Goal: Task Accomplishment & Management: Use online tool/utility

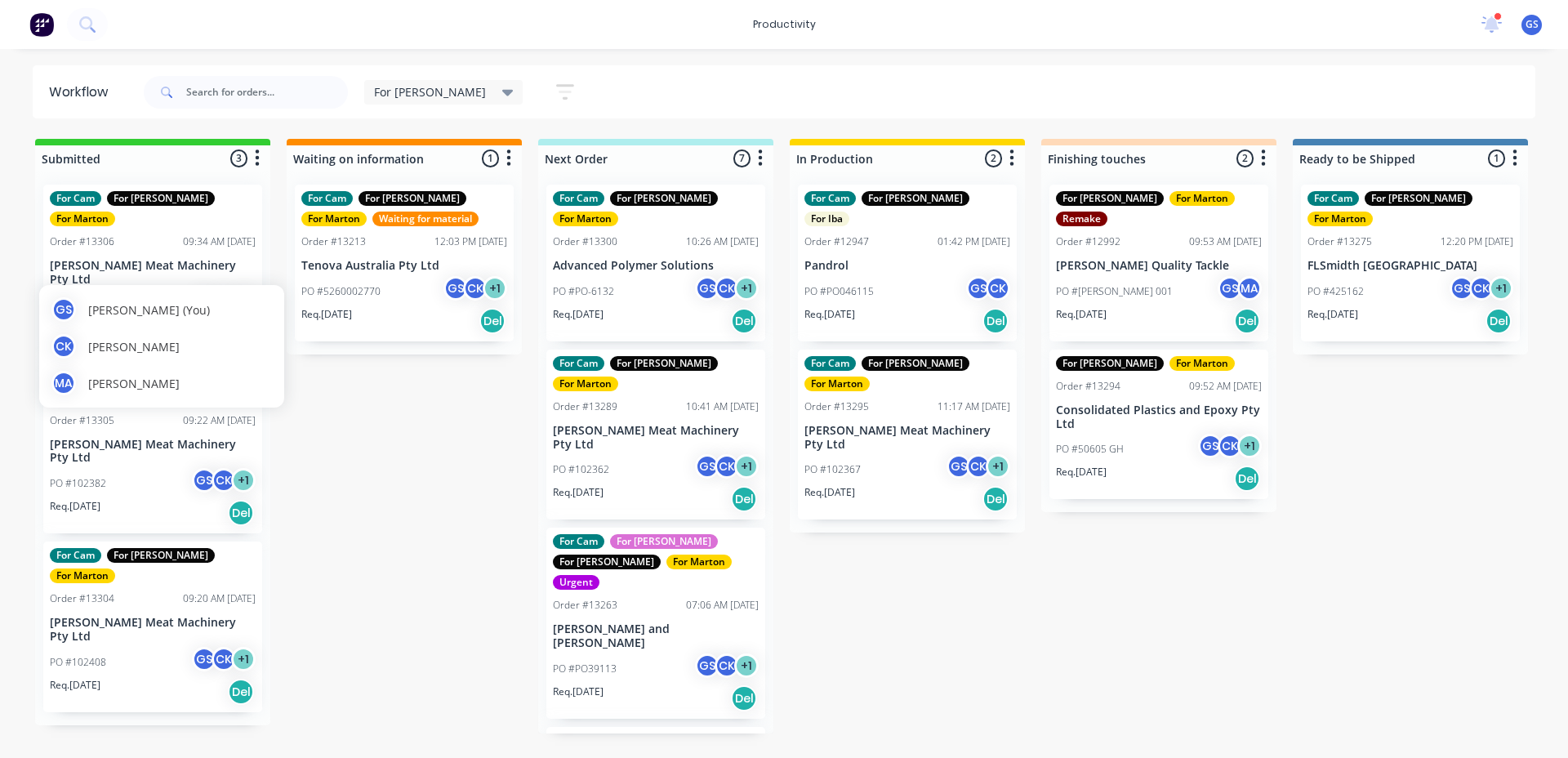
click at [192, 290] on div "GS CK + 1" at bounding box center [224, 302] width 64 height 25
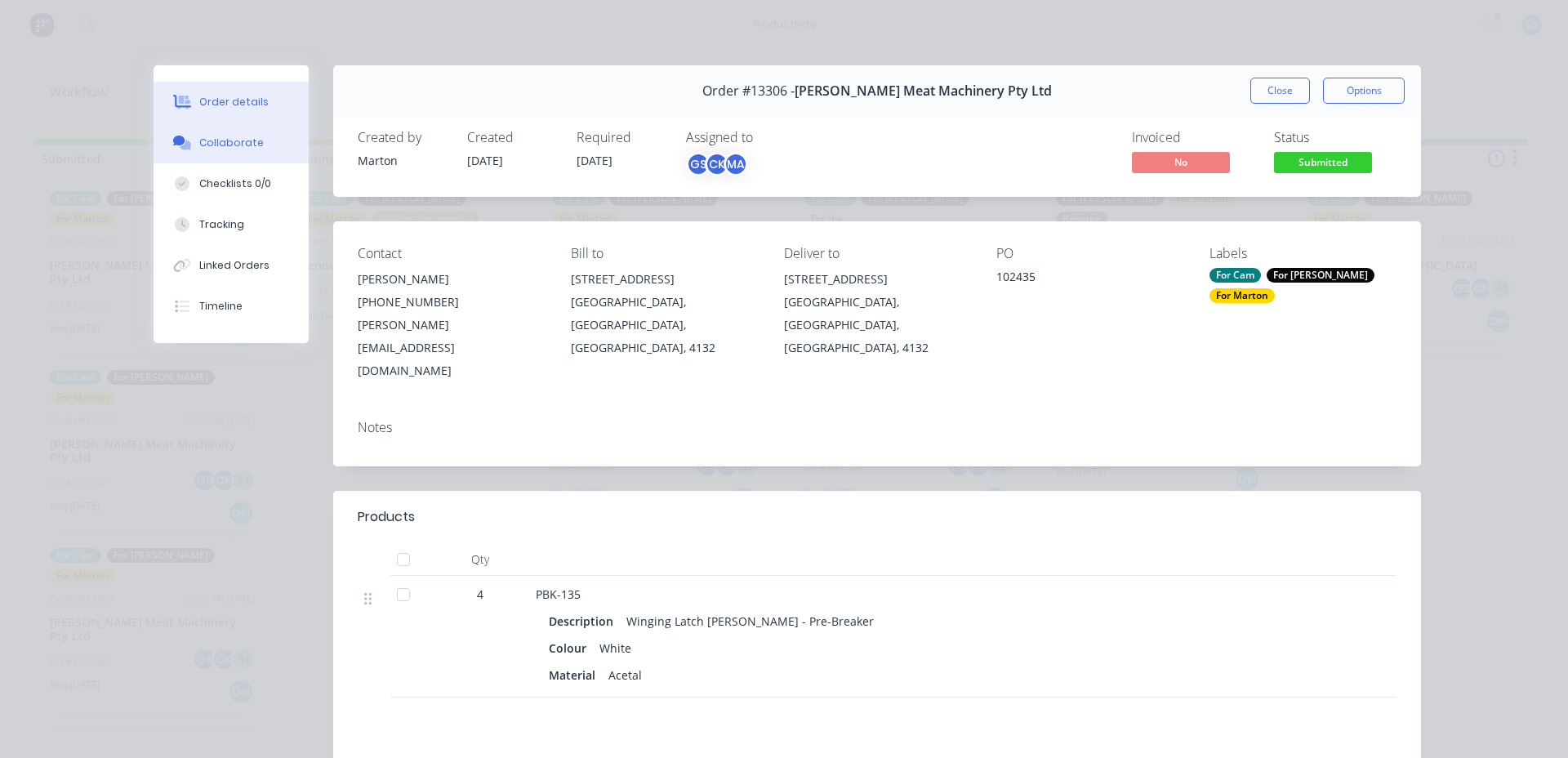
click at [237, 143] on div "Collaborate" at bounding box center [231, 143] width 64 height 15
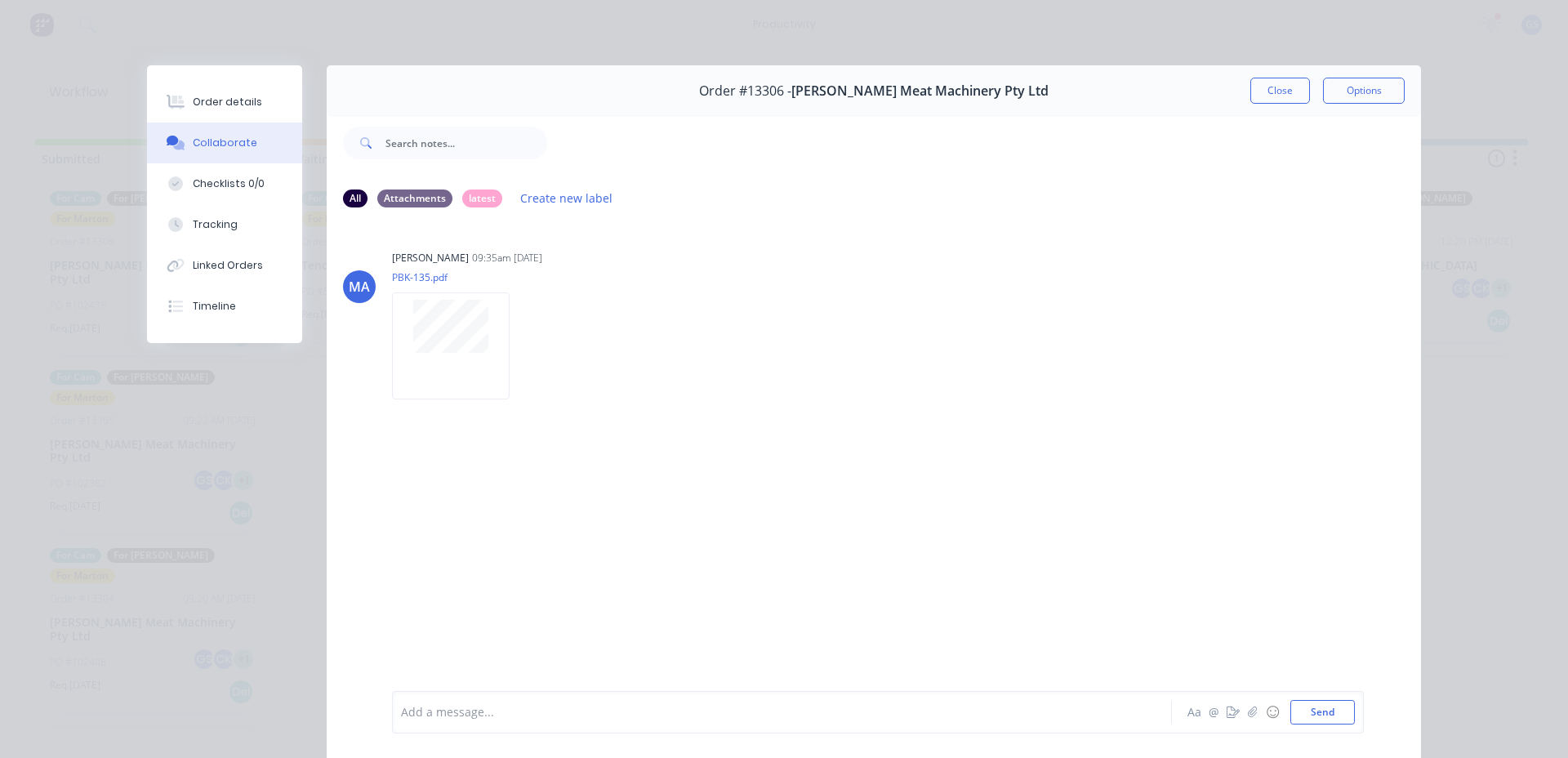
click at [1254, 106] on div "Order #13306 - [PERSON_NAME] Meat Machinery Pty Ltd Close Options" at bounding box center [874, 91] width 1094 height 52
click at [1255, 94] on button "Close" at bounding box center [1280, 90] width 59 height 26
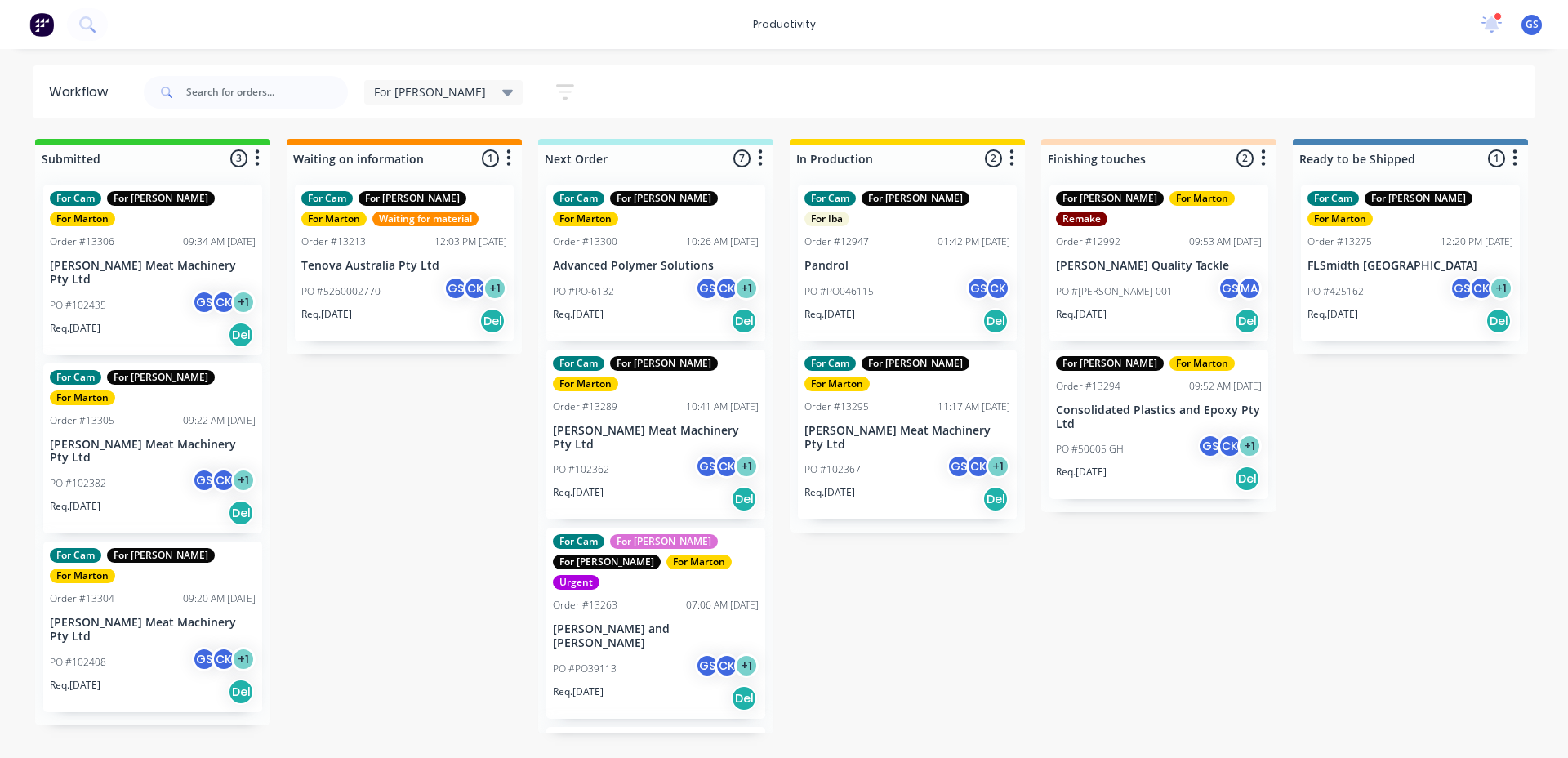
click at [145, 468] on div "PO #102382 GS CK + 1" at bounding box center [153, 483] width 206 height 31
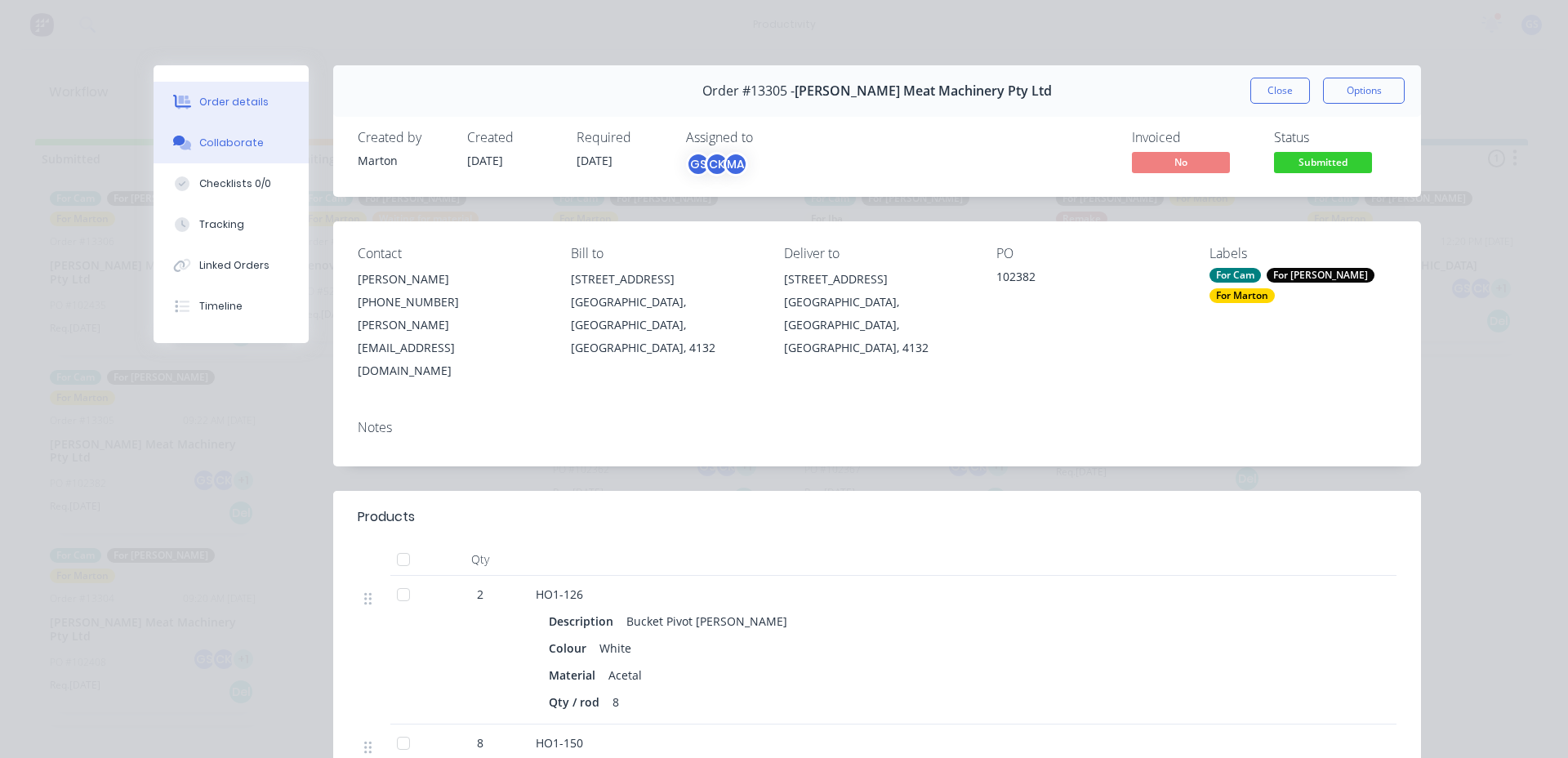
click at [216, 158] on button "Collaborate" at bounding box center [231, 143] width 155 height 41
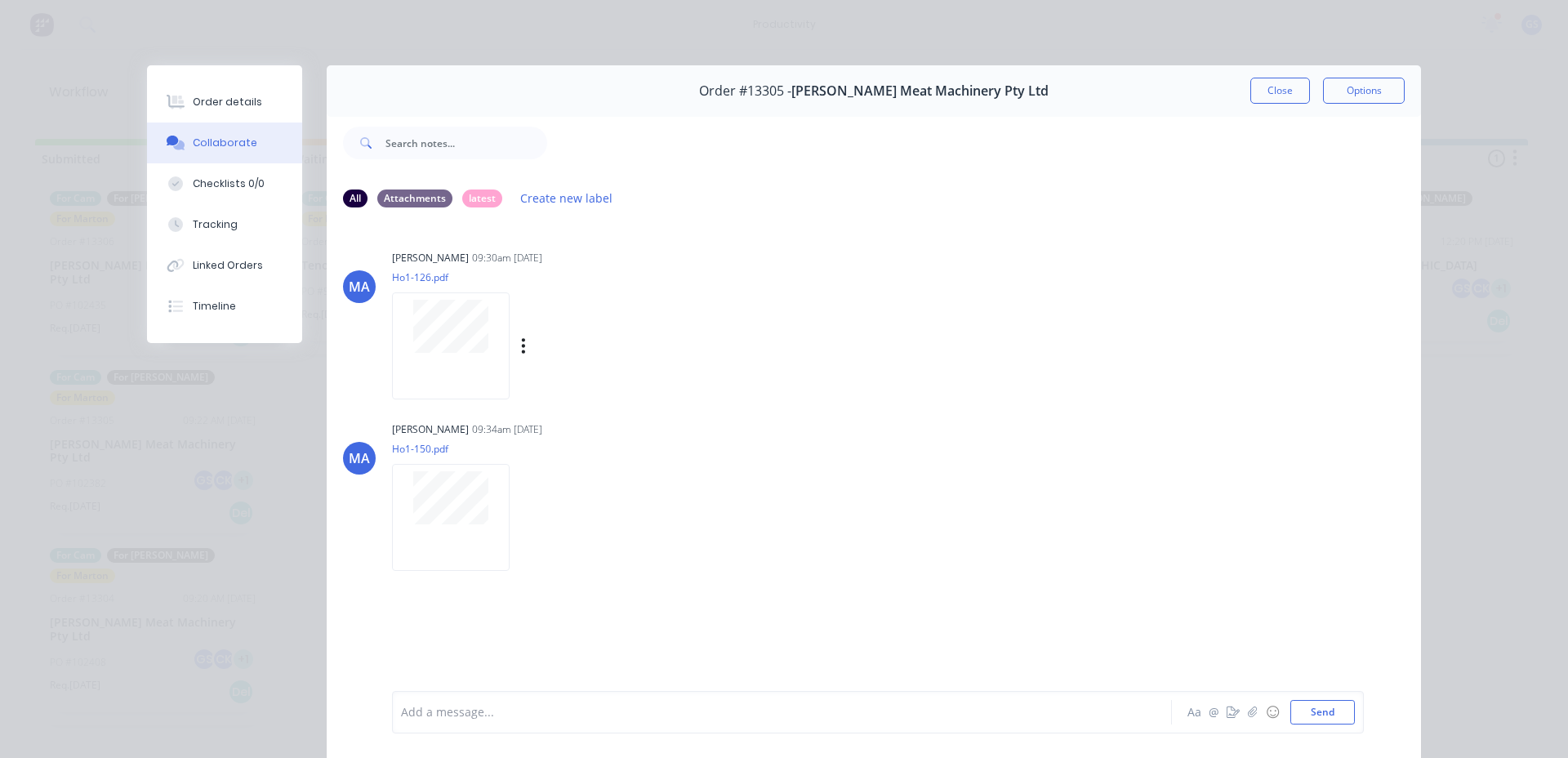
click at [504, 331] on div at bounding box center [454, 347] width 124 height 108
click at [421, 450] on p "Ho1-150.pdf" at bounding box center [542, 449] width 300 height 14
click at [1280, 96] on button "Close" at bounding box center [1280, 90] width 59 height 26
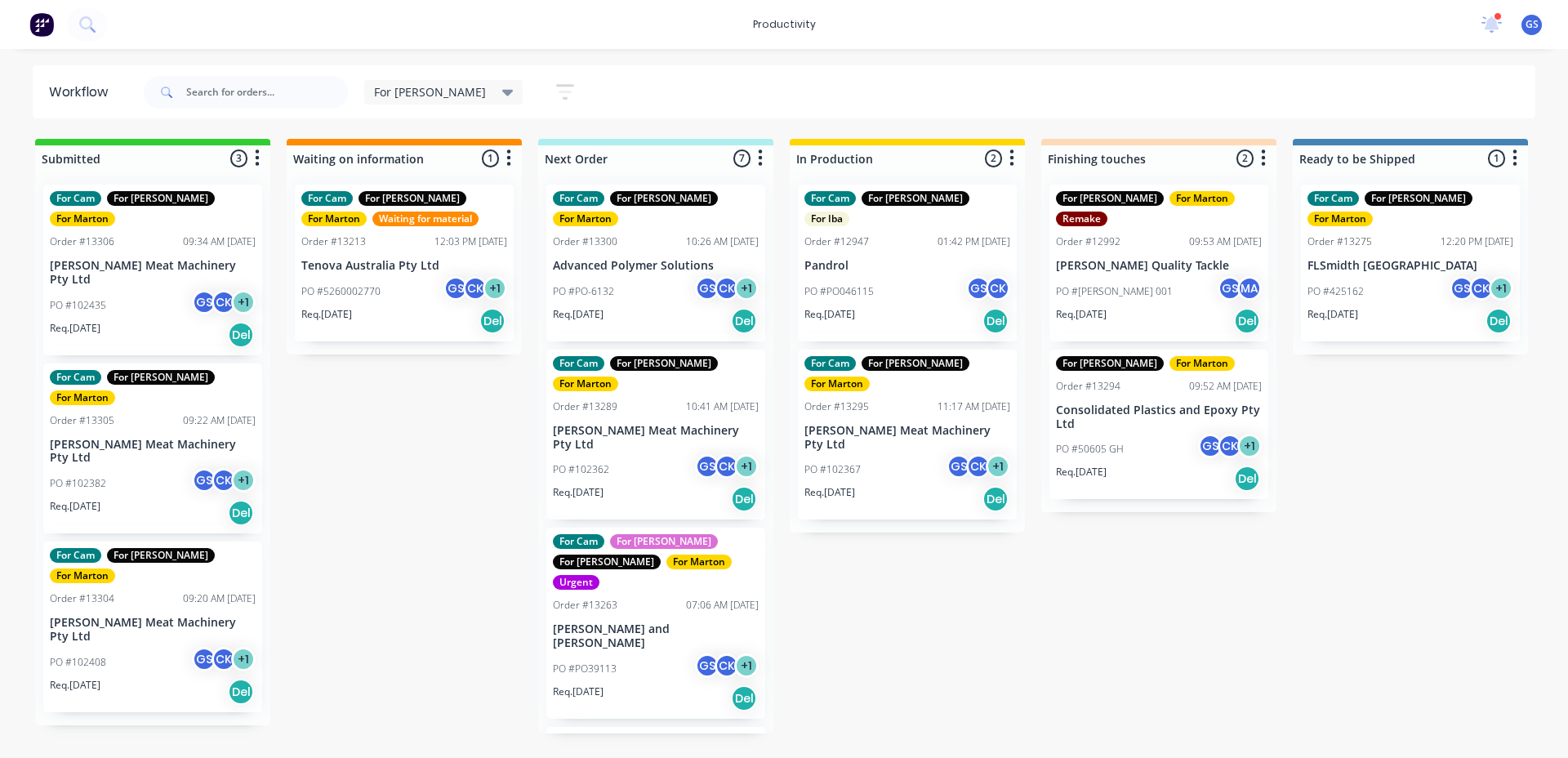
click at [51, 542] on div "For Cam For [PERSON_NAME] For [PERSON_NAME] Order #13304 09:20 AM [DATE] [PERSO…" at bounding box center [152, 627] width 219 height 171
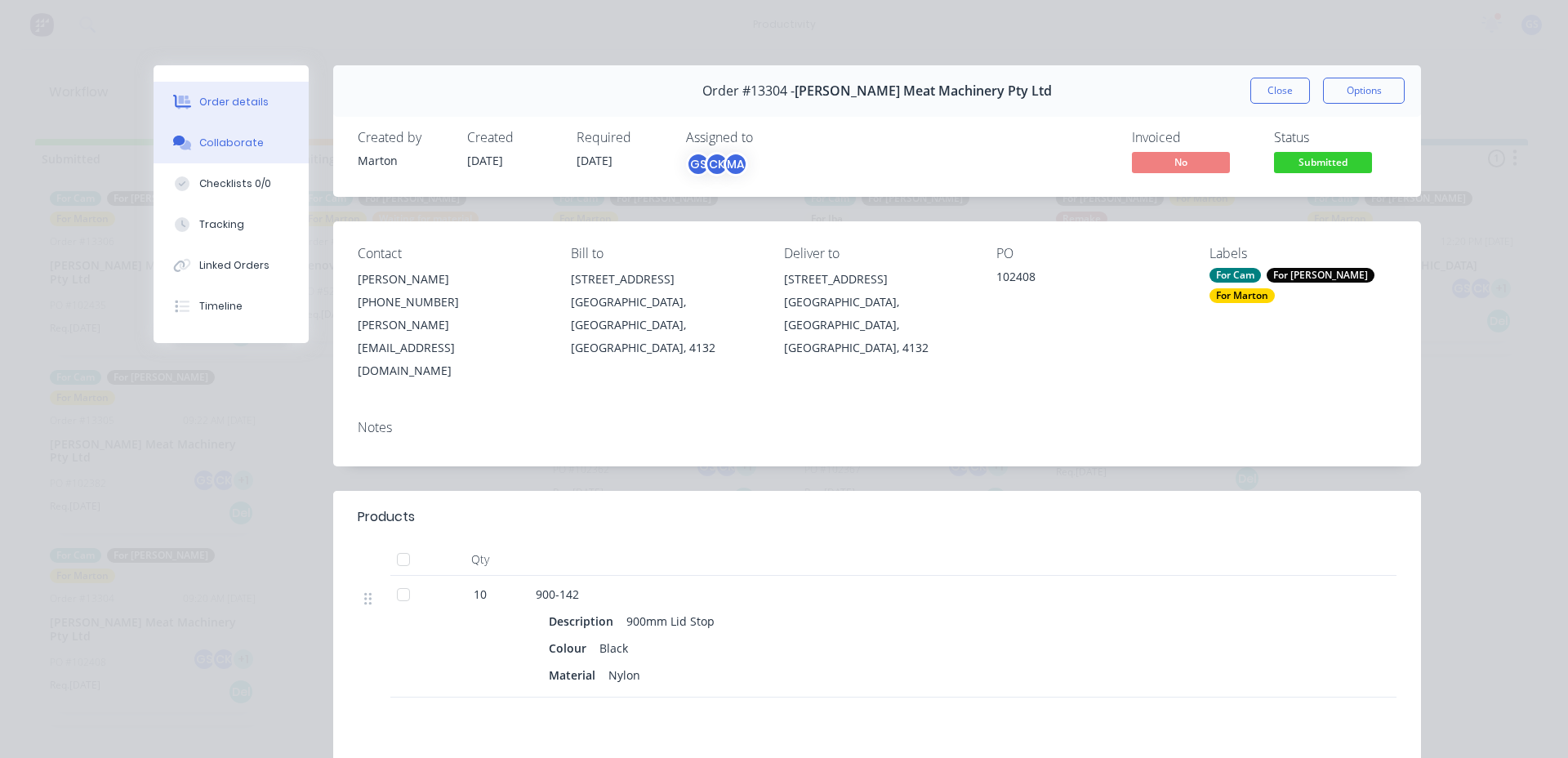
click at [226, 145] on div "Collaborate" at bounding box center [231, 143] width 64 height 15
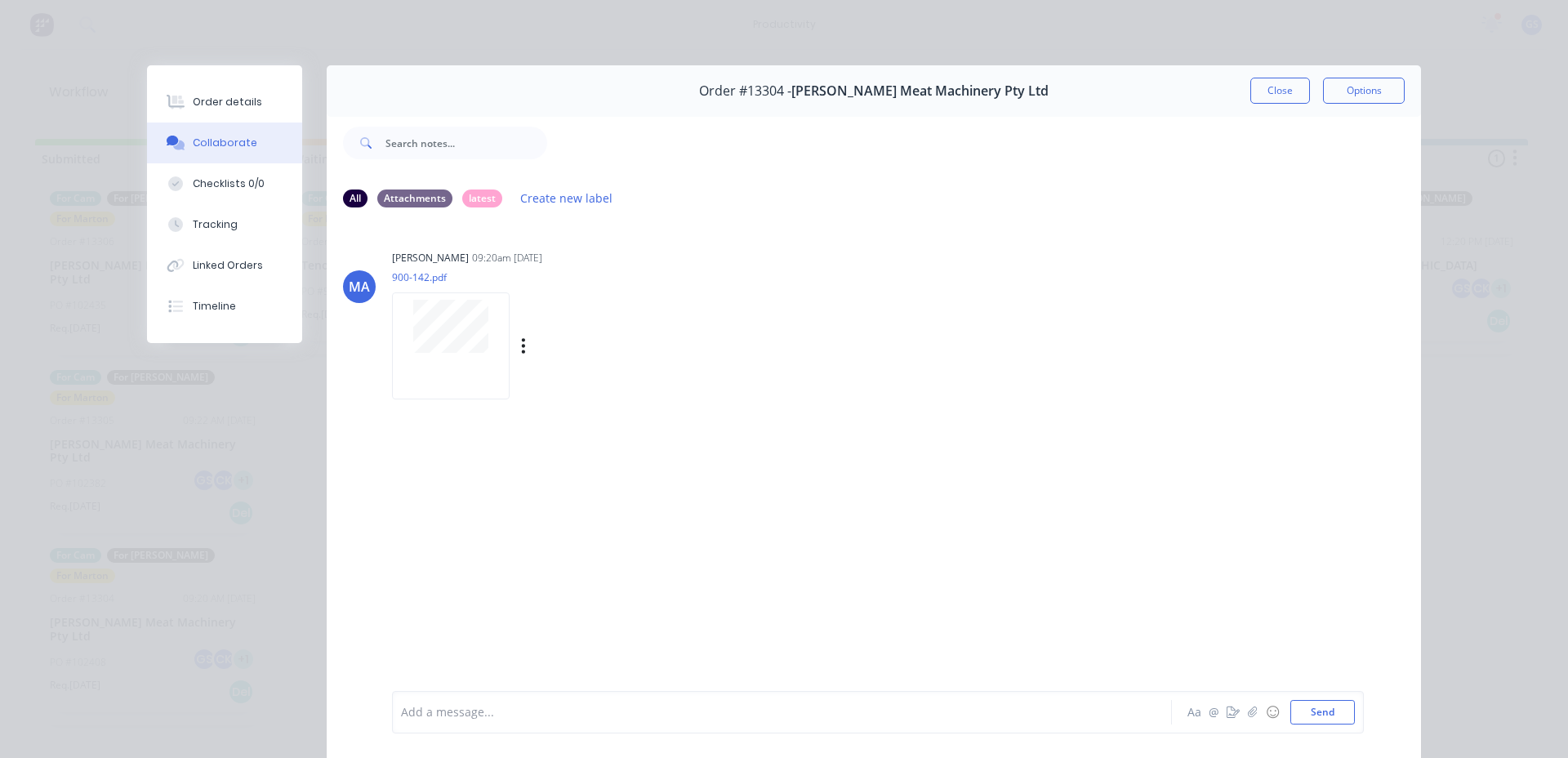
click at [488, 361] on div at bounding box center [451, 346] width 118 height 107
drag, startPoint x: 1270, startPoint y: 89, endPoint x: 1262, endPoint y: 93, distance: 8.9
click at [1263, 93] on button "Close" at bounding box center [1280, 90] width 59 height 26
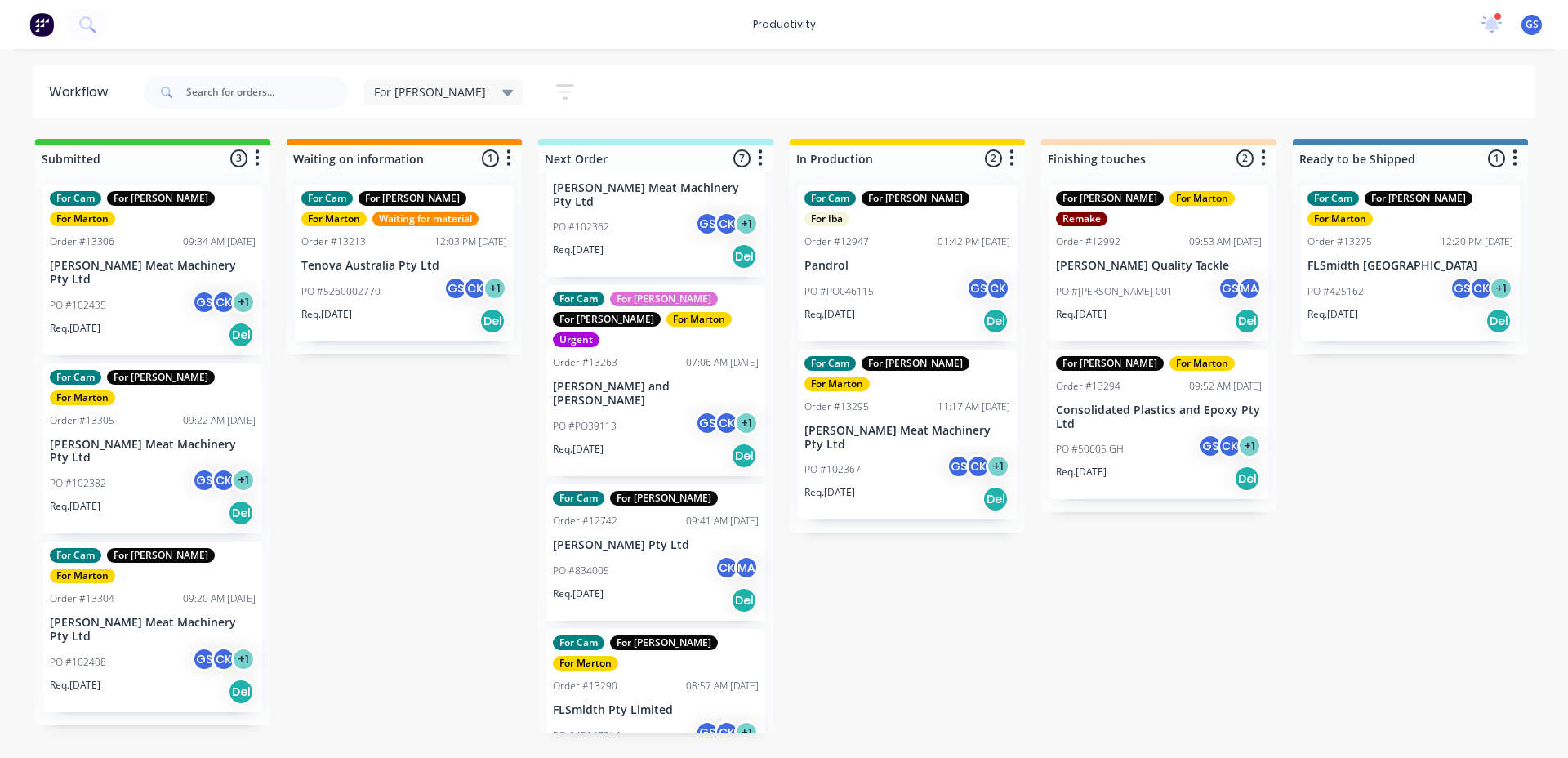
scroll to position [474, 0]
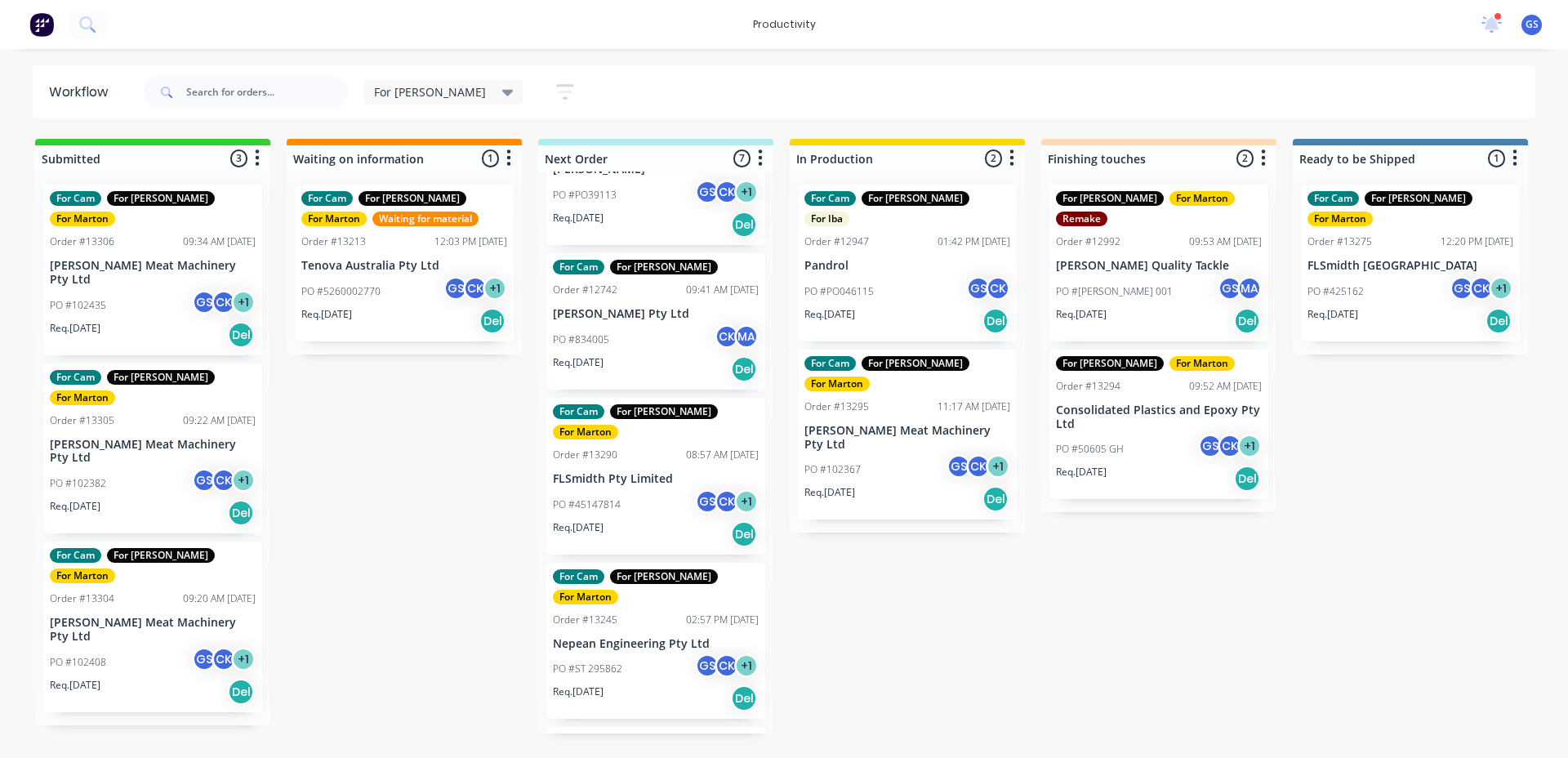
click at [654, 653] on div "PO #ST 295862 GS CK + 1" at bounding box center [656, 669] width 206 height 31
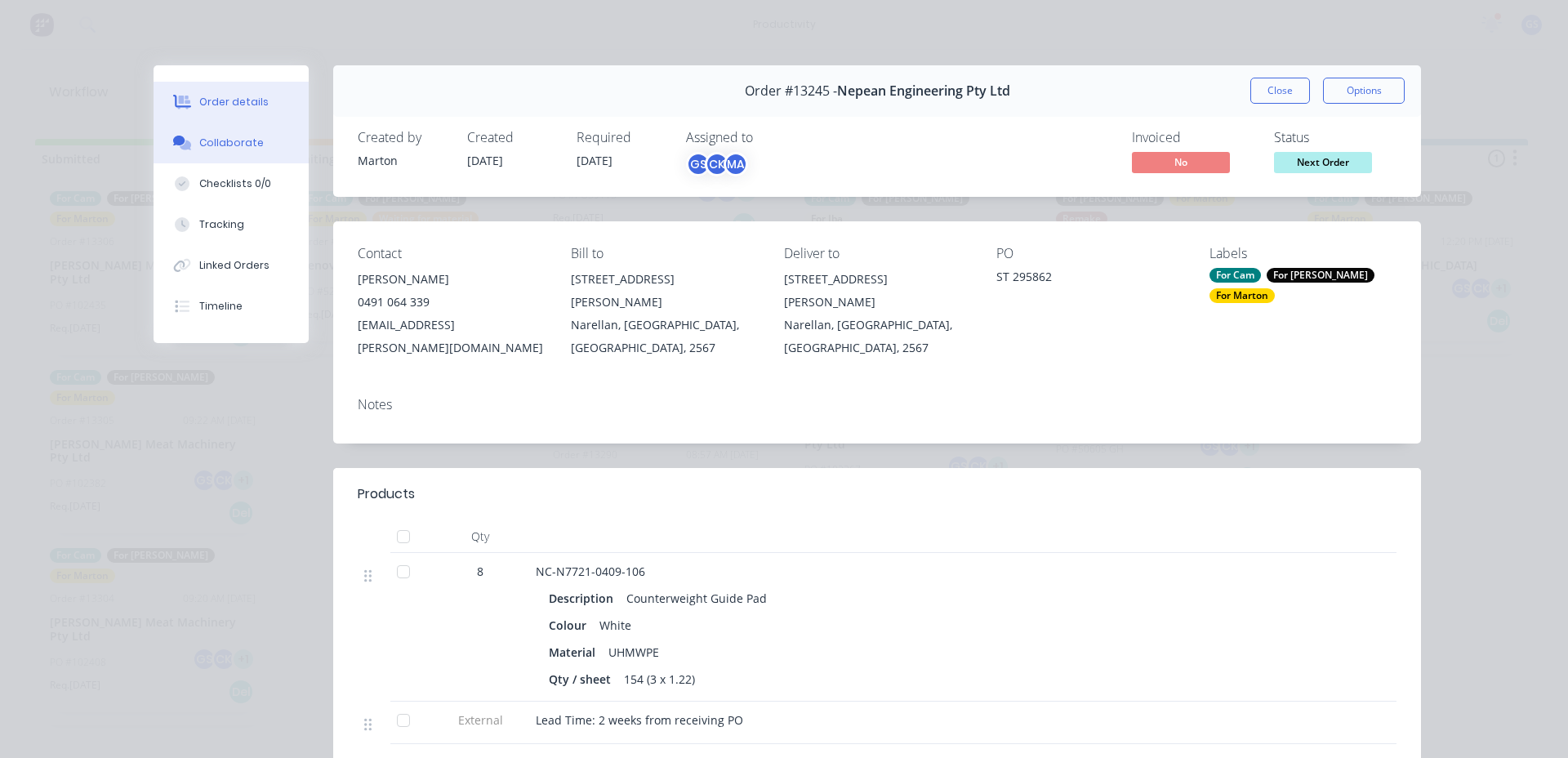
click at [235, 140] on div "Collaborate" at bounding box center [231, 143] width 64 height 15
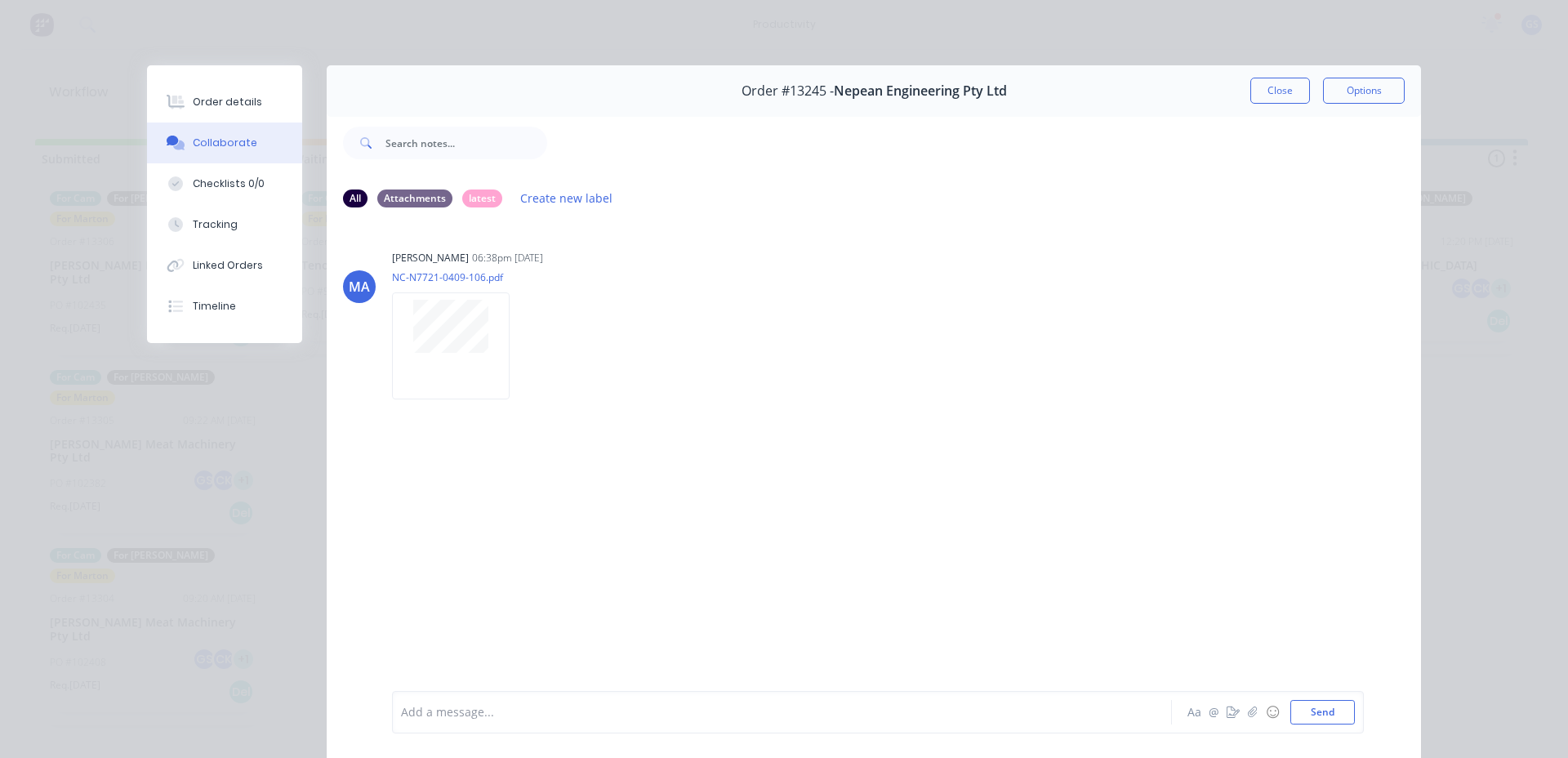
click at [1241, 101] on div "Order #13245 - Nepean Engineering Pty Ltd Close Options" at bounding box center [874, 91] width 1094 height 52
click at [1267, 99] on button "Close" at bounding box center [1280, 90] width 59 height 26
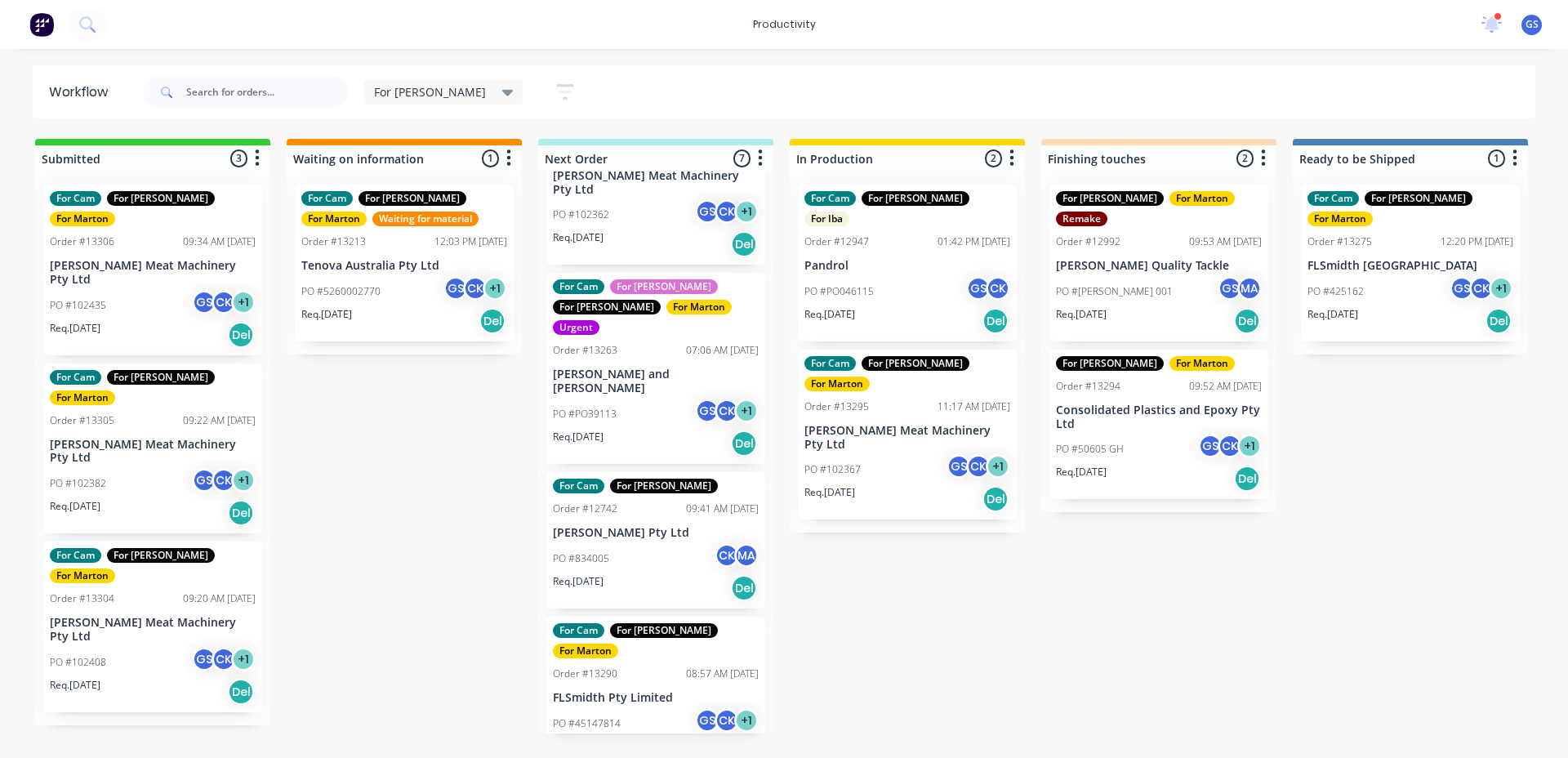
scroll to position [0, 0]
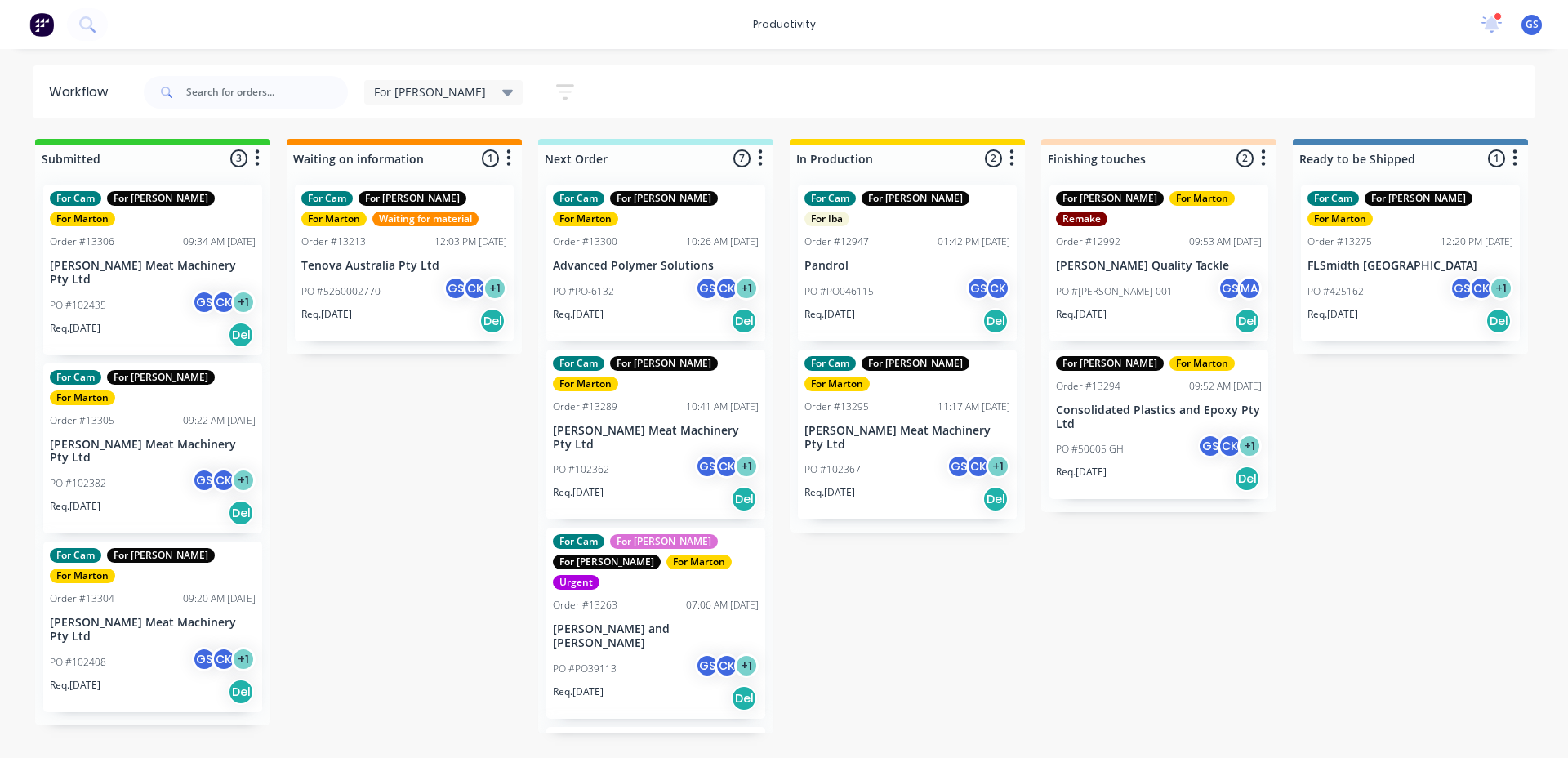
click at [876, 485] on div "Req. [DATE] Del" at bounding box center [907, 499] width 206 height 27
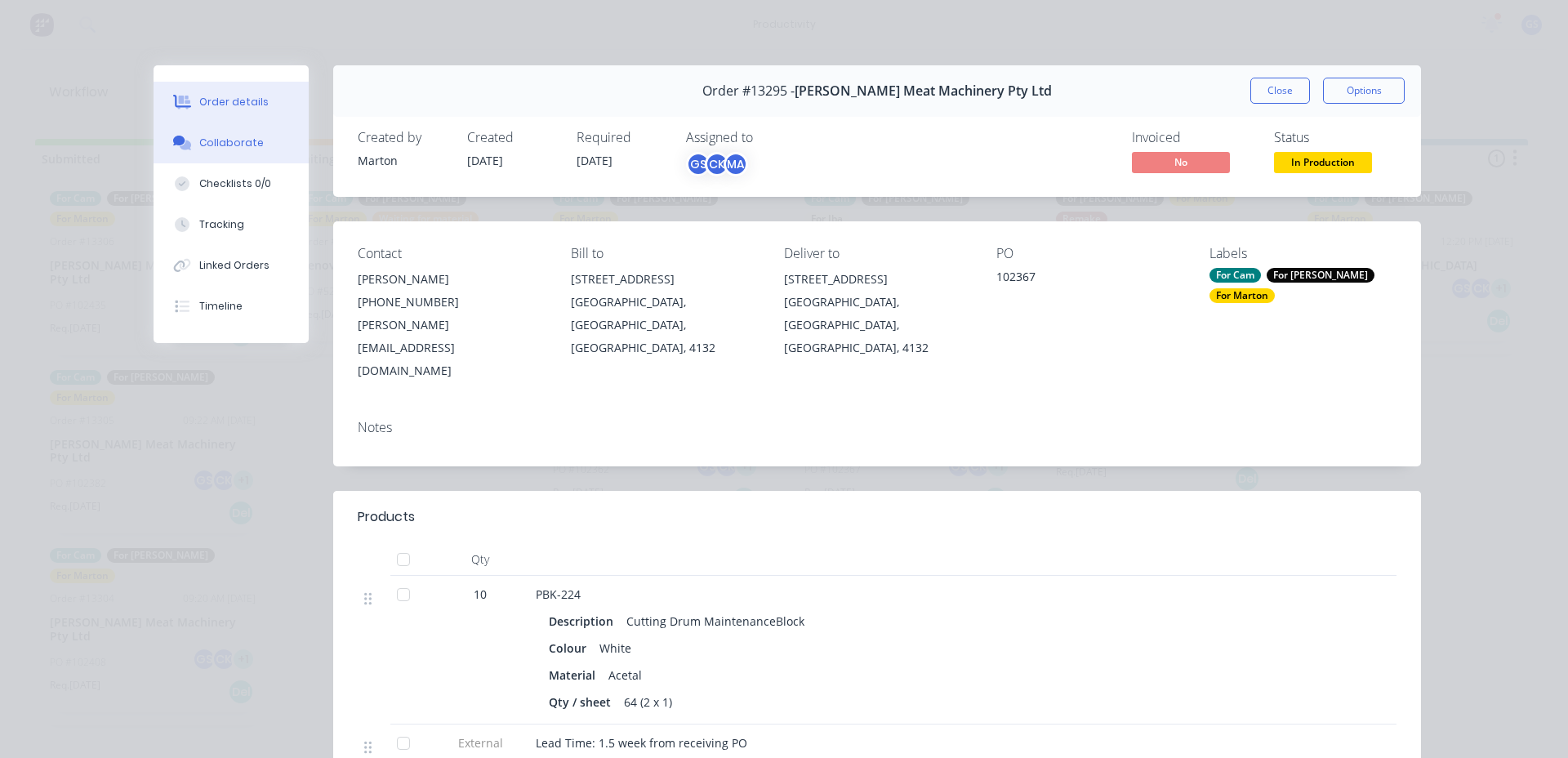
click at [214, 143] on div "Collaborate" at bounding box center [231, 143] width 64 height 15
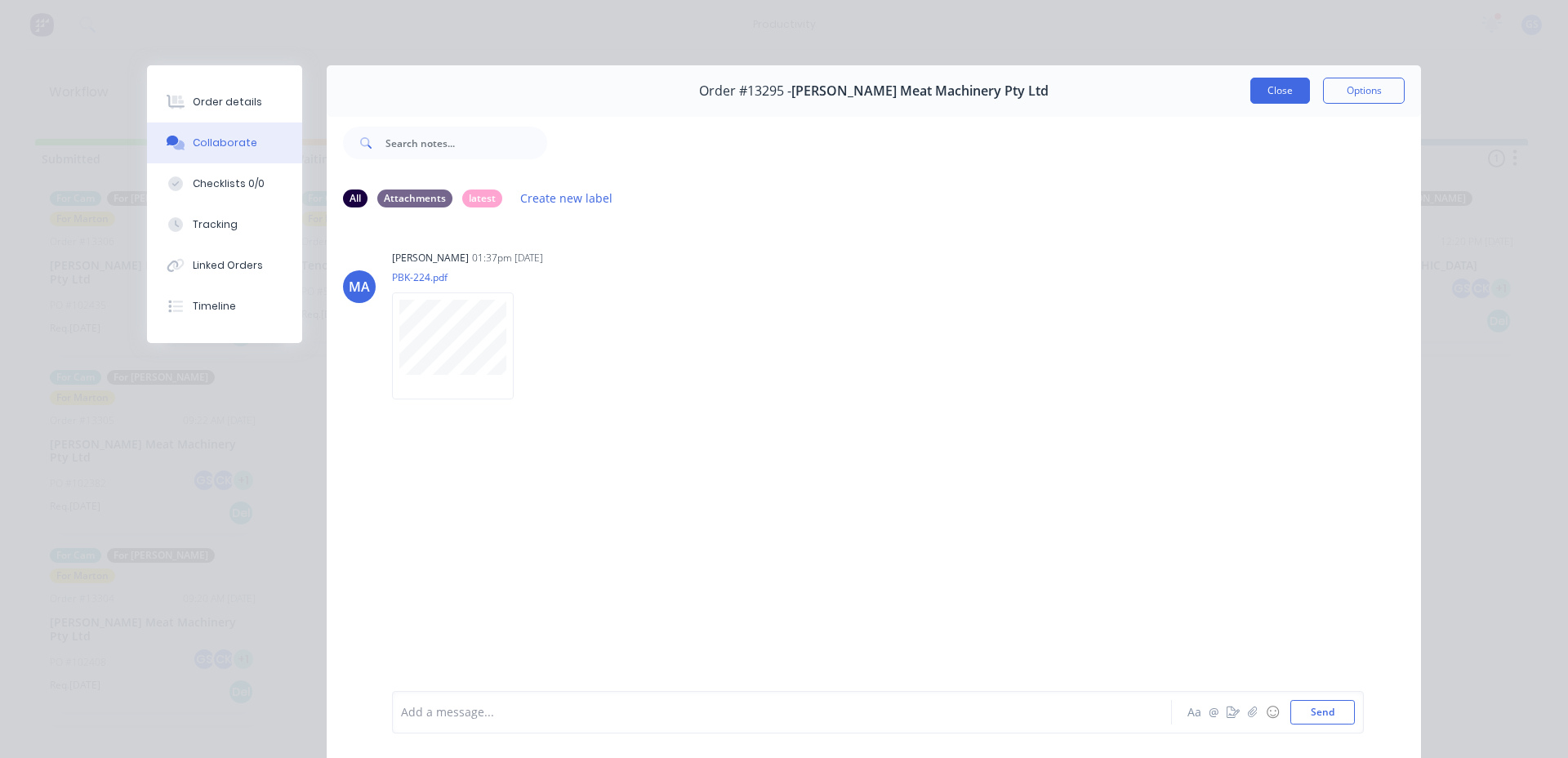
click at [1280, 94] on button "Close" at bounding box center [1280, 90] width 59 height 26
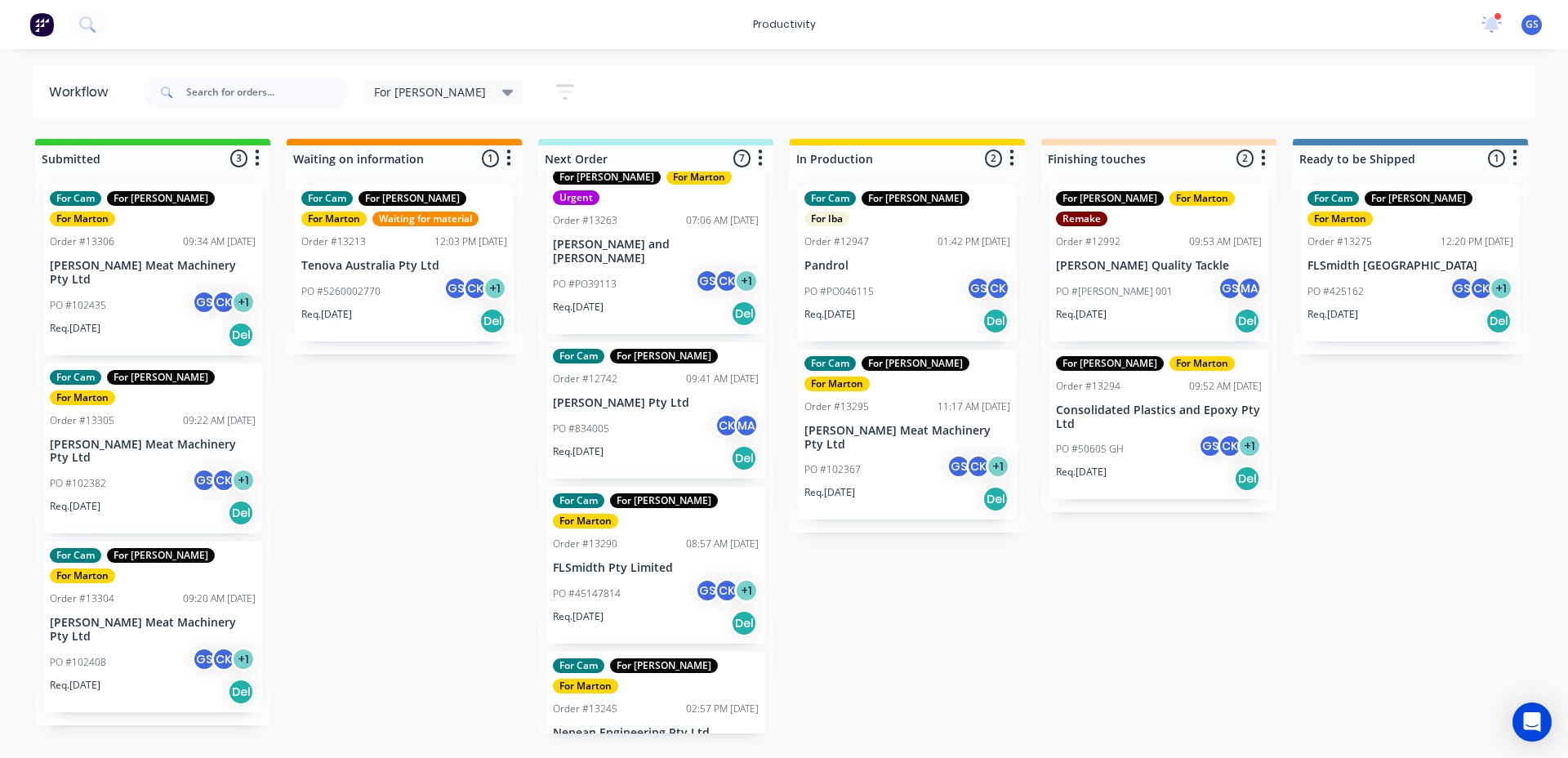
scroll to position [228, 0]
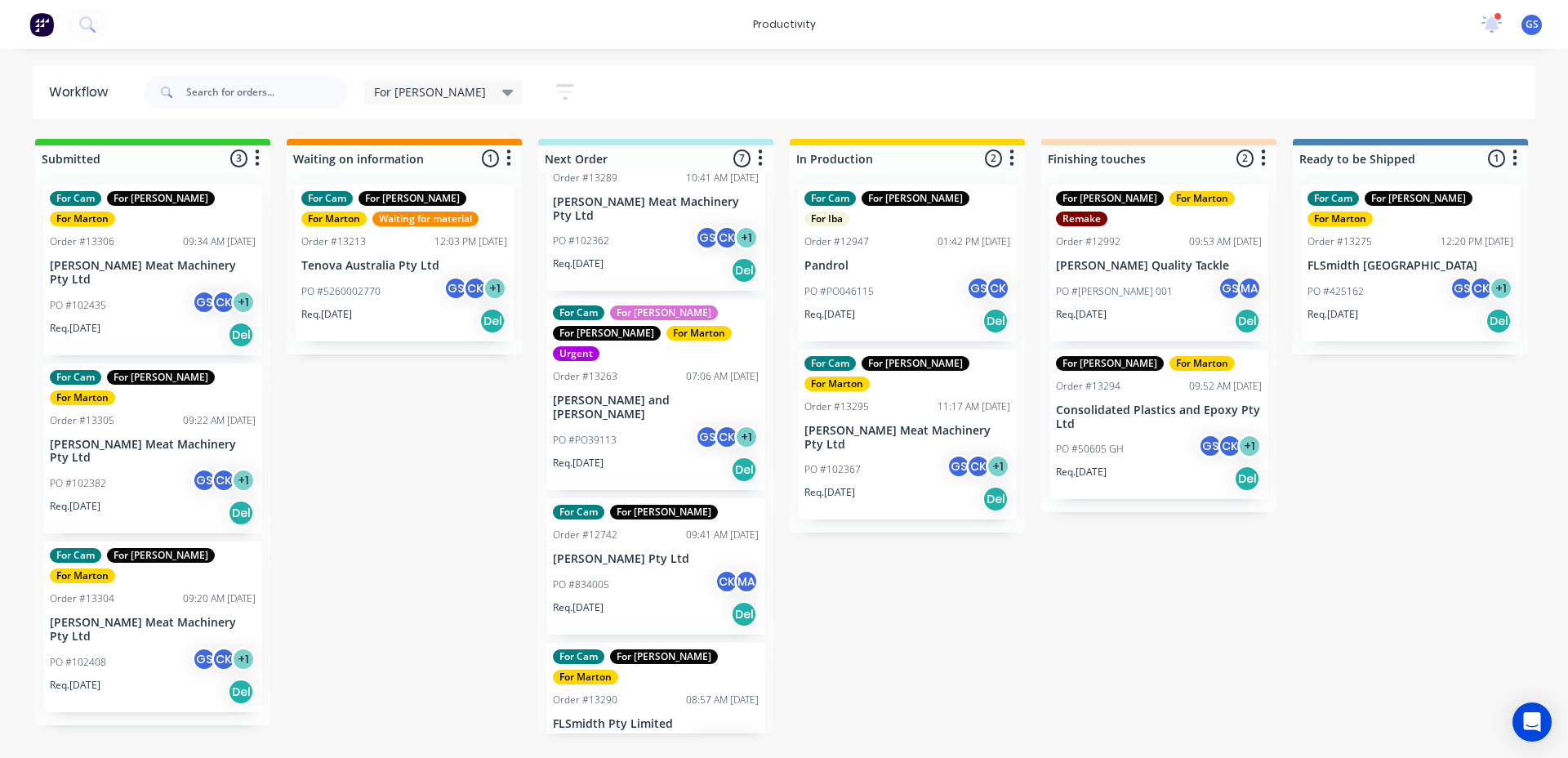
click at [646, 643] on div "For Cam For [PERSON_NAME] For [PERSON_NAME] Order #13290 08:57 AM [DATE] FLSmid…" at bounding box center [656, 721] width 219 height 157
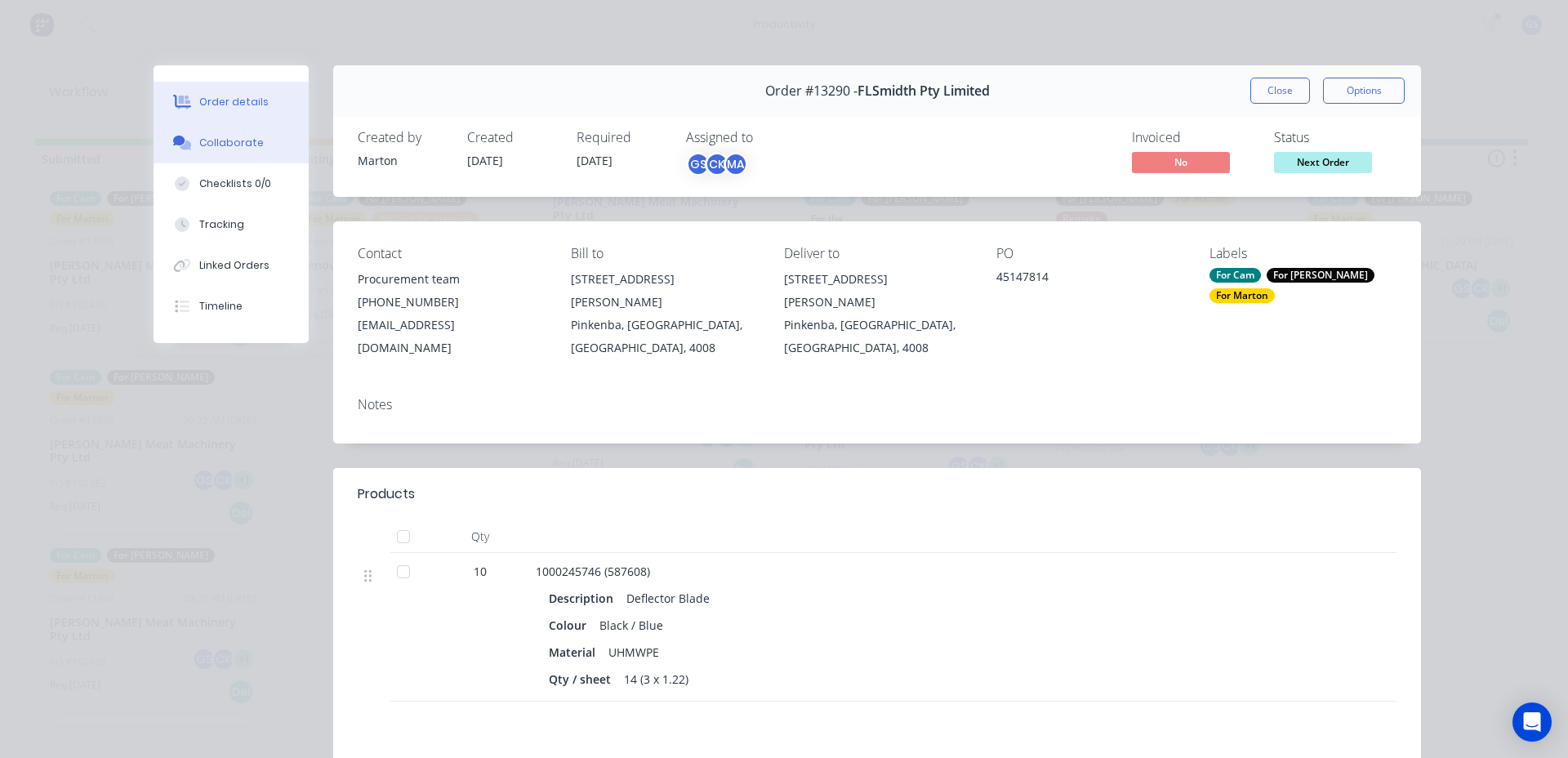
click at [217, 141] on div "Collaborate" at bounding box center [231, 143] width 64 height 15
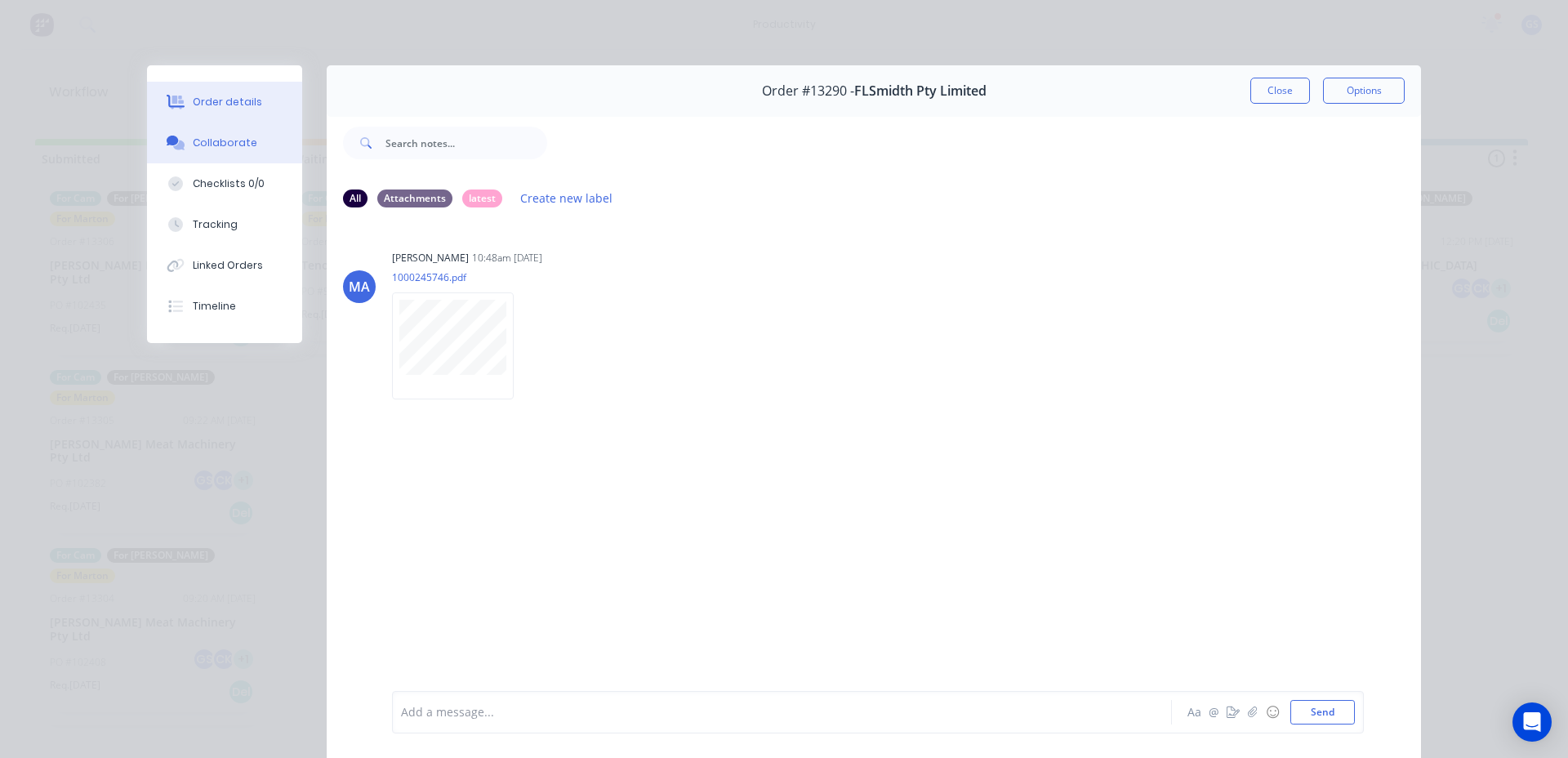
click at [233, 94] on div "Order details" at bounding box center [227, 101] width 70 height 15
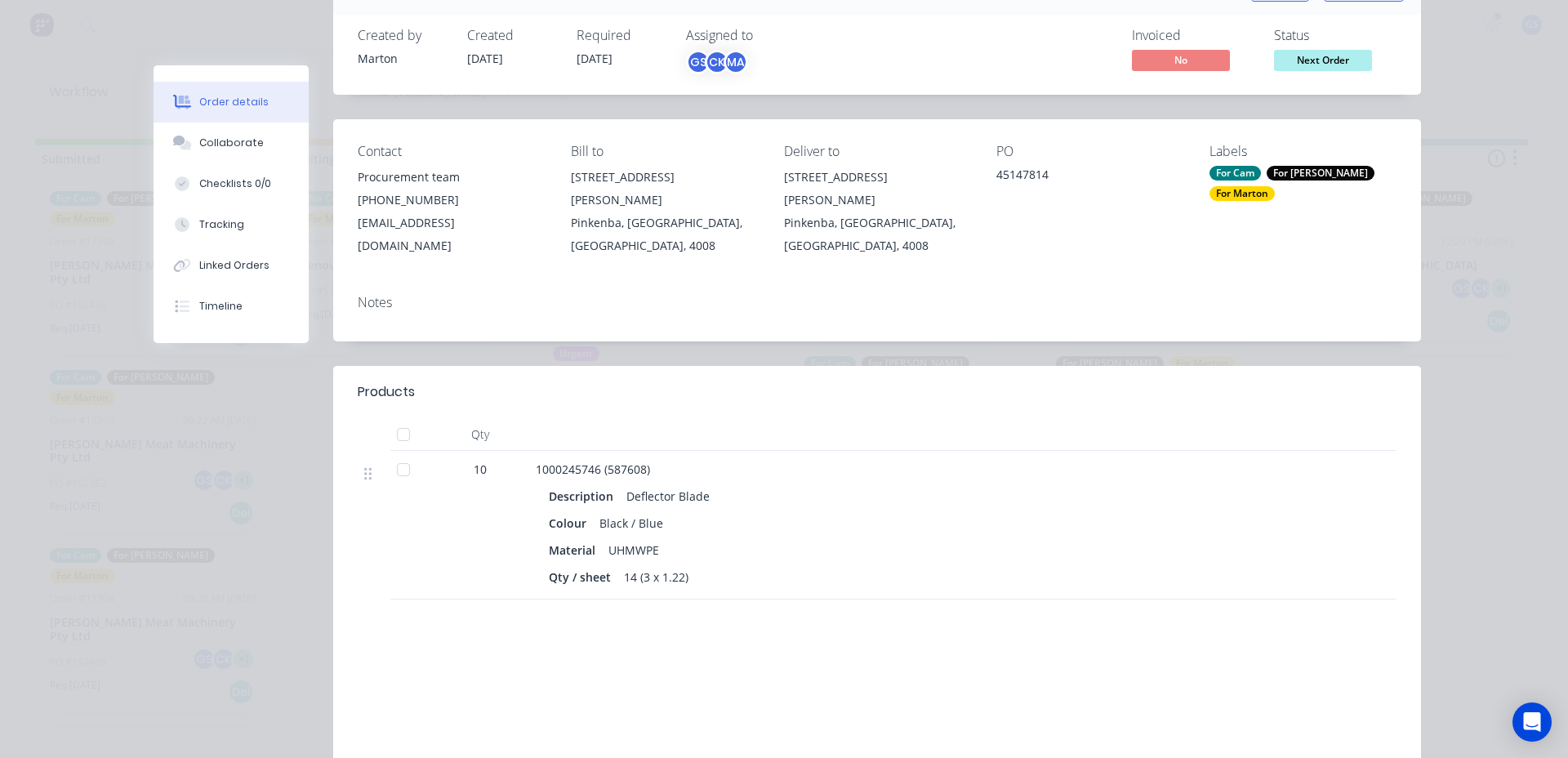
scroll to position [0, 0]
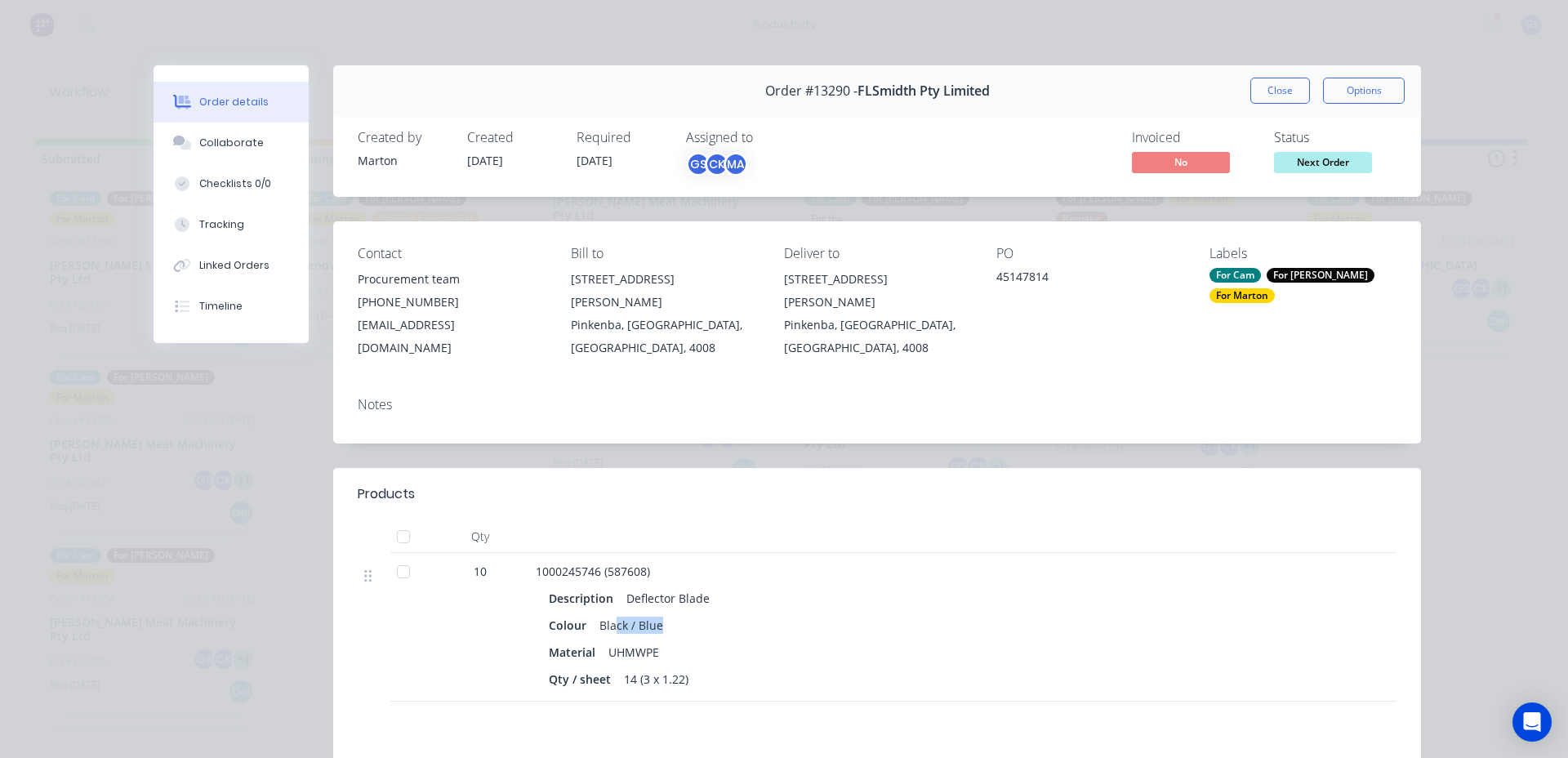
drag, startPoint x: 608, startPoint y: 601, endPoint x: 662, endPoint y: 600, distance: 54.0
click at [660, 614] on div "Black / Blue" at bounding box center [631, 626] width 76 height 24
click at [662, 614] on div "Colour Black / Blue" at bounding box center [856, 626] width 614 height 24
click at [650, 614] on div "Black / Blue" at bounding box center [631, 626] width 76 height 24
click at [634, 640] on div "UHMWPE" at bounding box center [633, 652] width 64 height 24
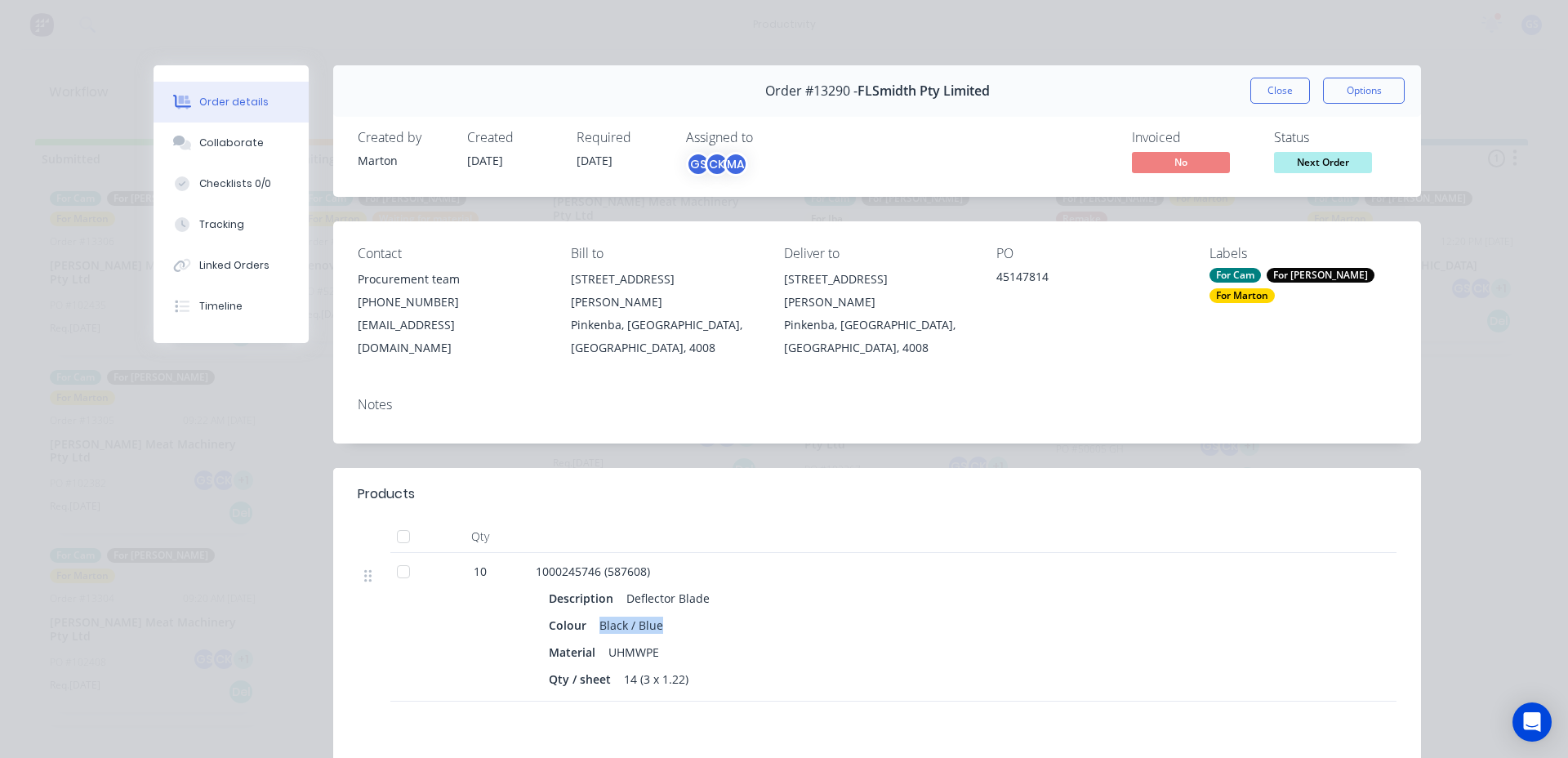
drag, startPoint x: 583, startPoint y: 603, endPoint x: 688, endPoint y: 591, distance: 105.7
click at [689, 614] on div "Colour Black / Blue" at bounding box center [856, 626] width 614 height 24
click at [688, 614] on div "Colour Black / Blue" at bounding box center [856, 626] width 614 height 24
click at [1283, 91] on button "Close" at bounding box center [1280, 90] width 59 height 26
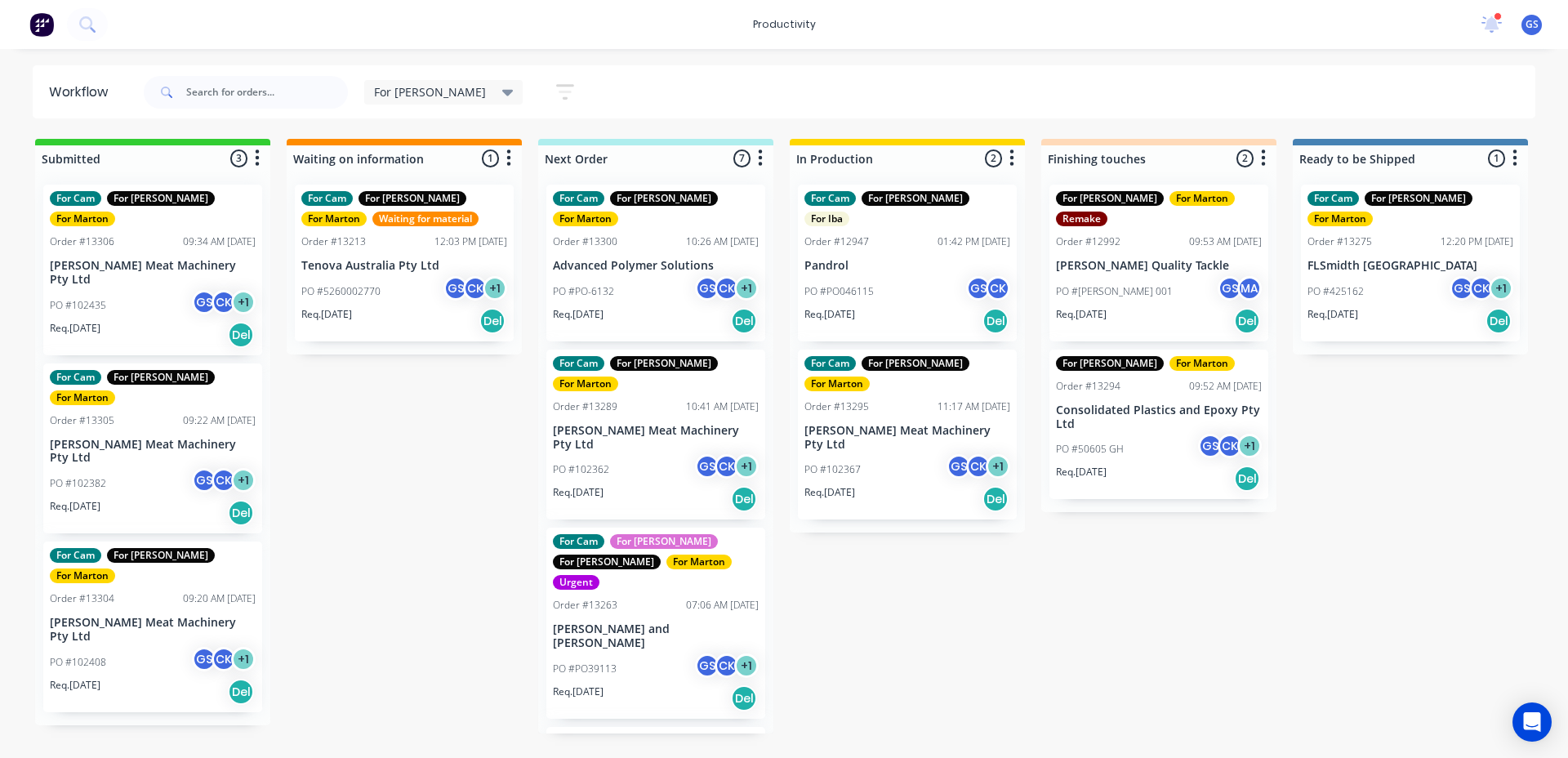
click at [637, 684] on div "Req. 19/09/25 Del" at bounding box center [656, 698] width 206 height 27
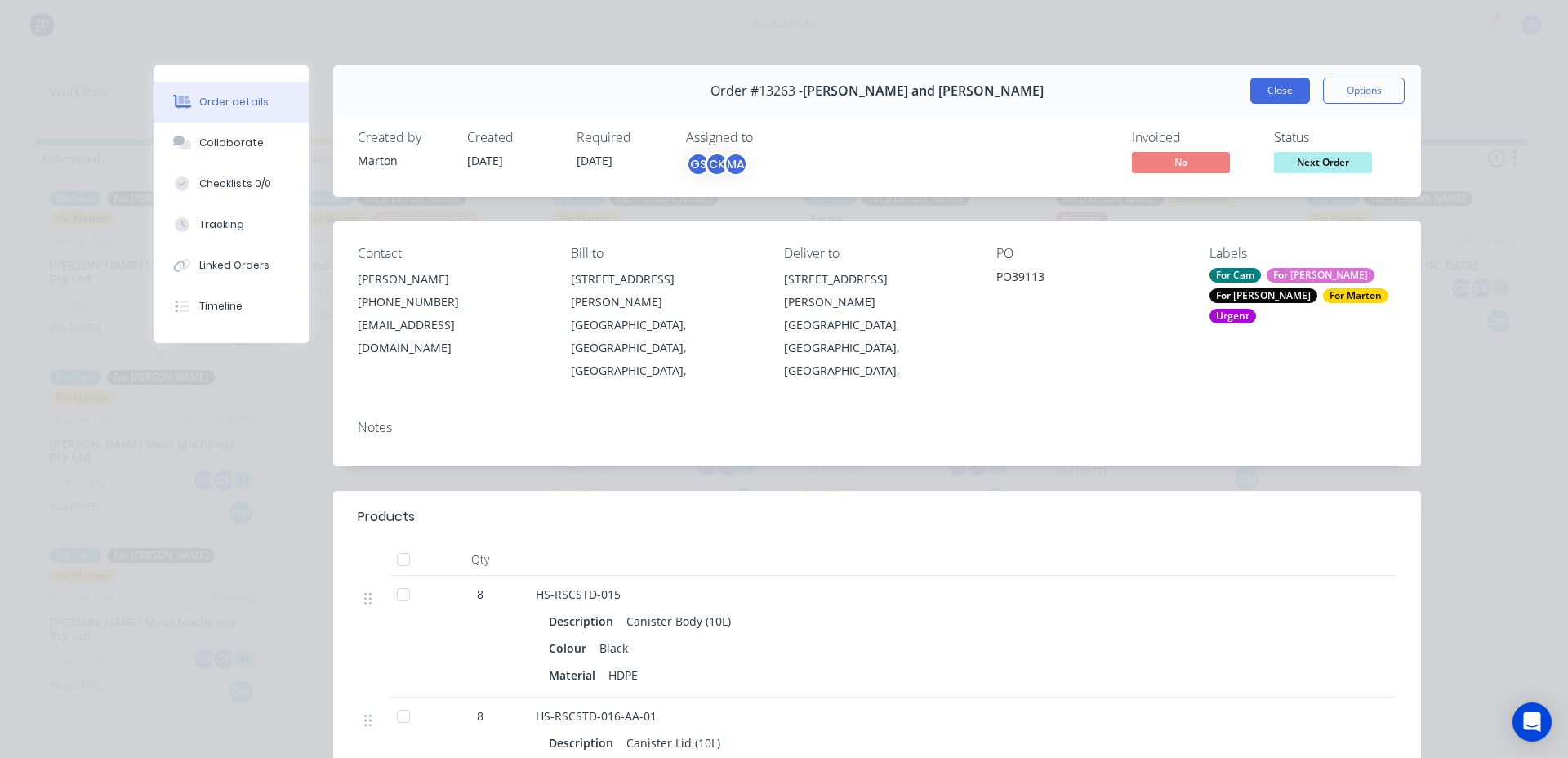
click at [1265, 94] on button "Close" at bounding box center [1280, 90] width 59 height 26
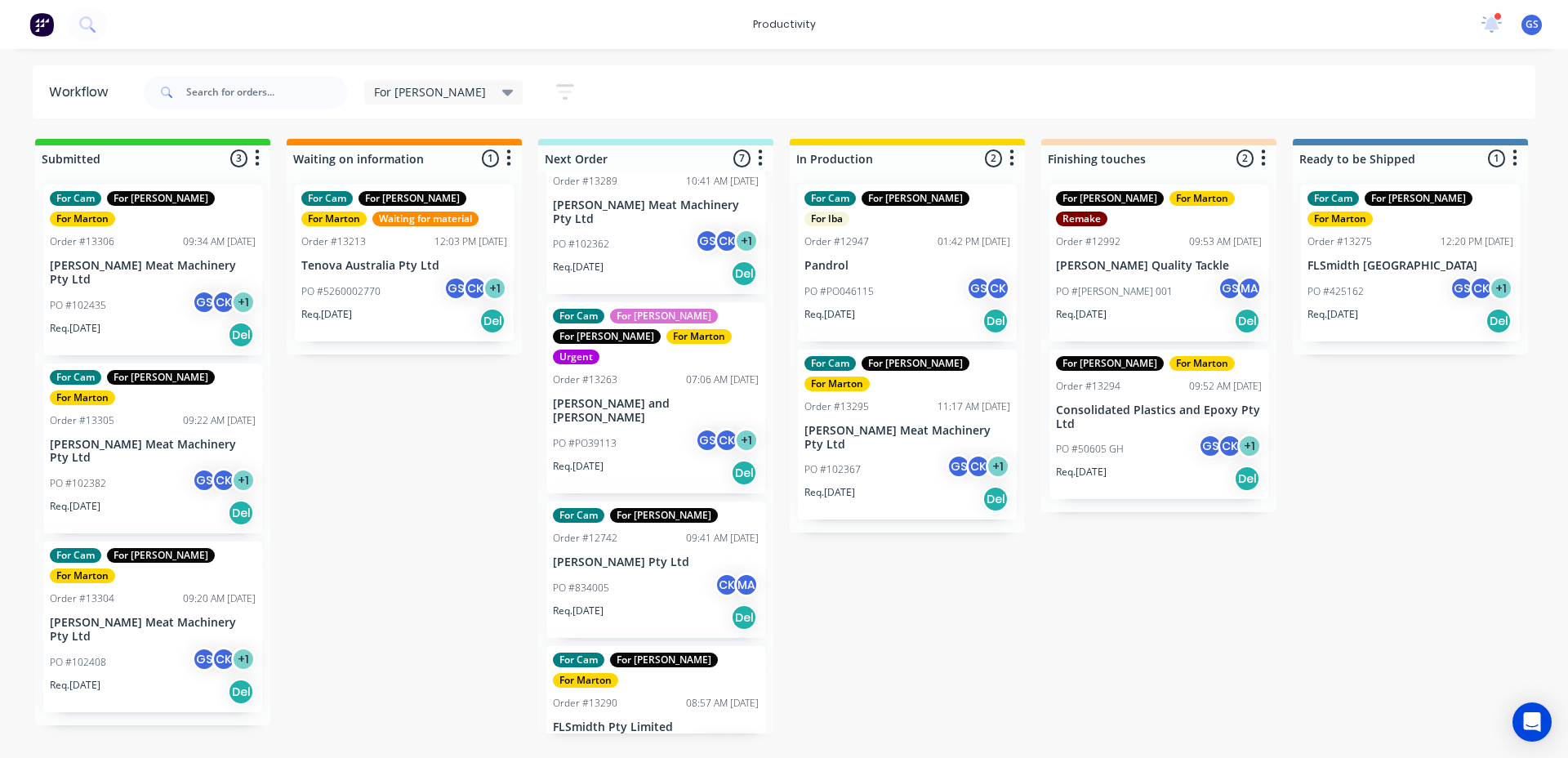
scroll to position [245, 0]
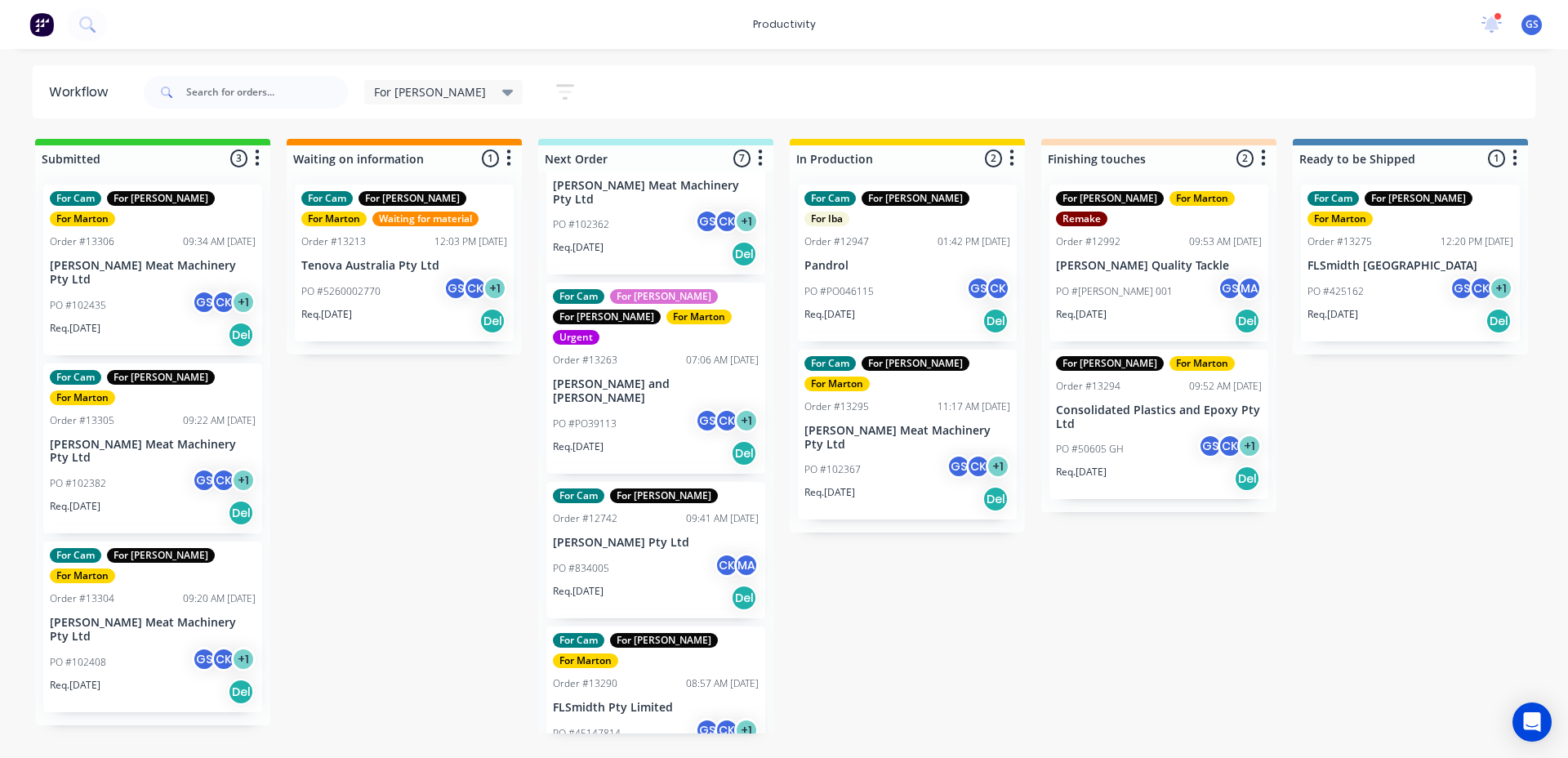
click at [659, 584] on div "Req. 20/09/25 Del" at bounding box center [656, 597] width 206 height 27
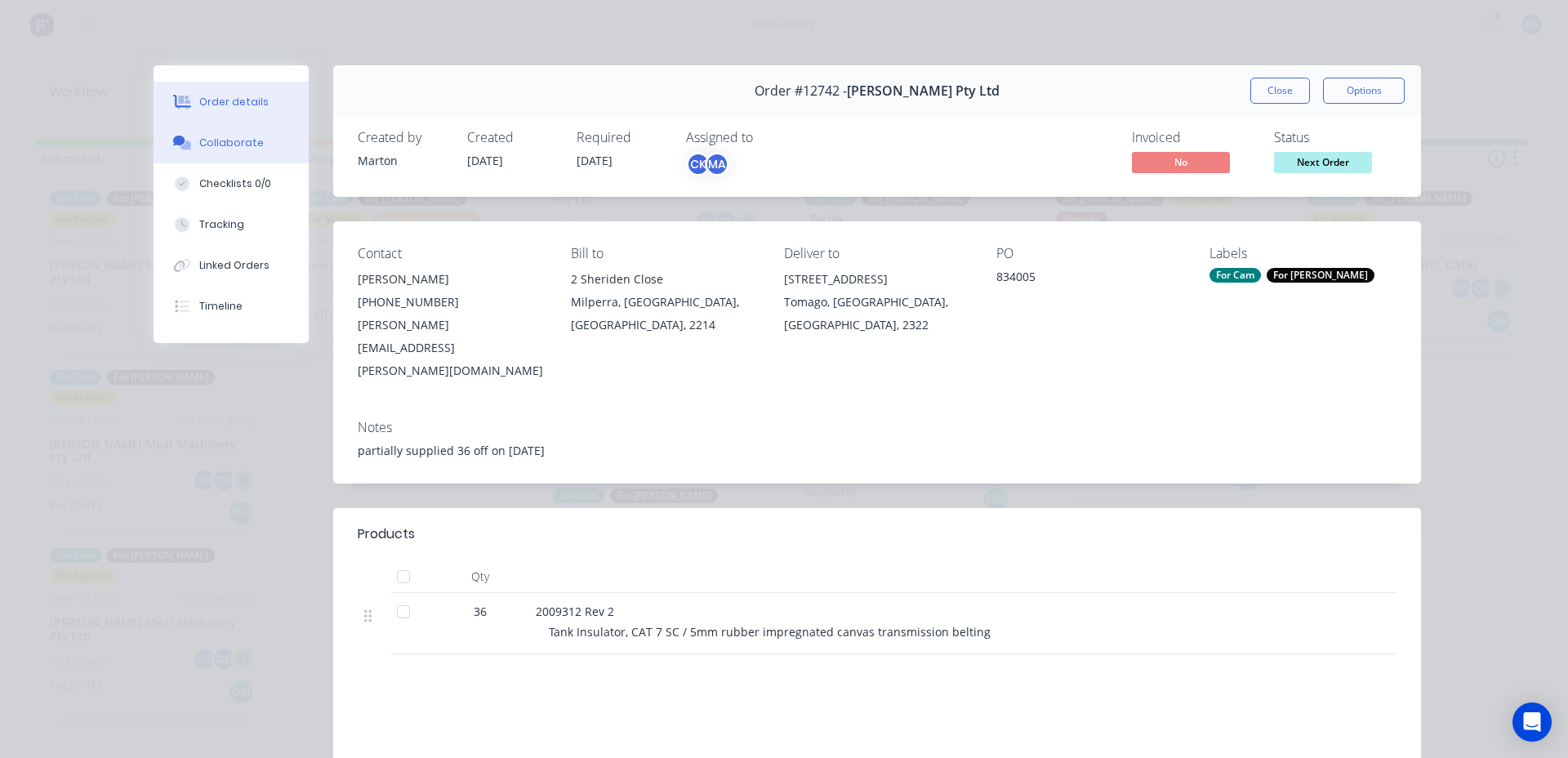
click at [261, 157] on button "Collaborate" at bounding box center [231, 143] width 155 height 41
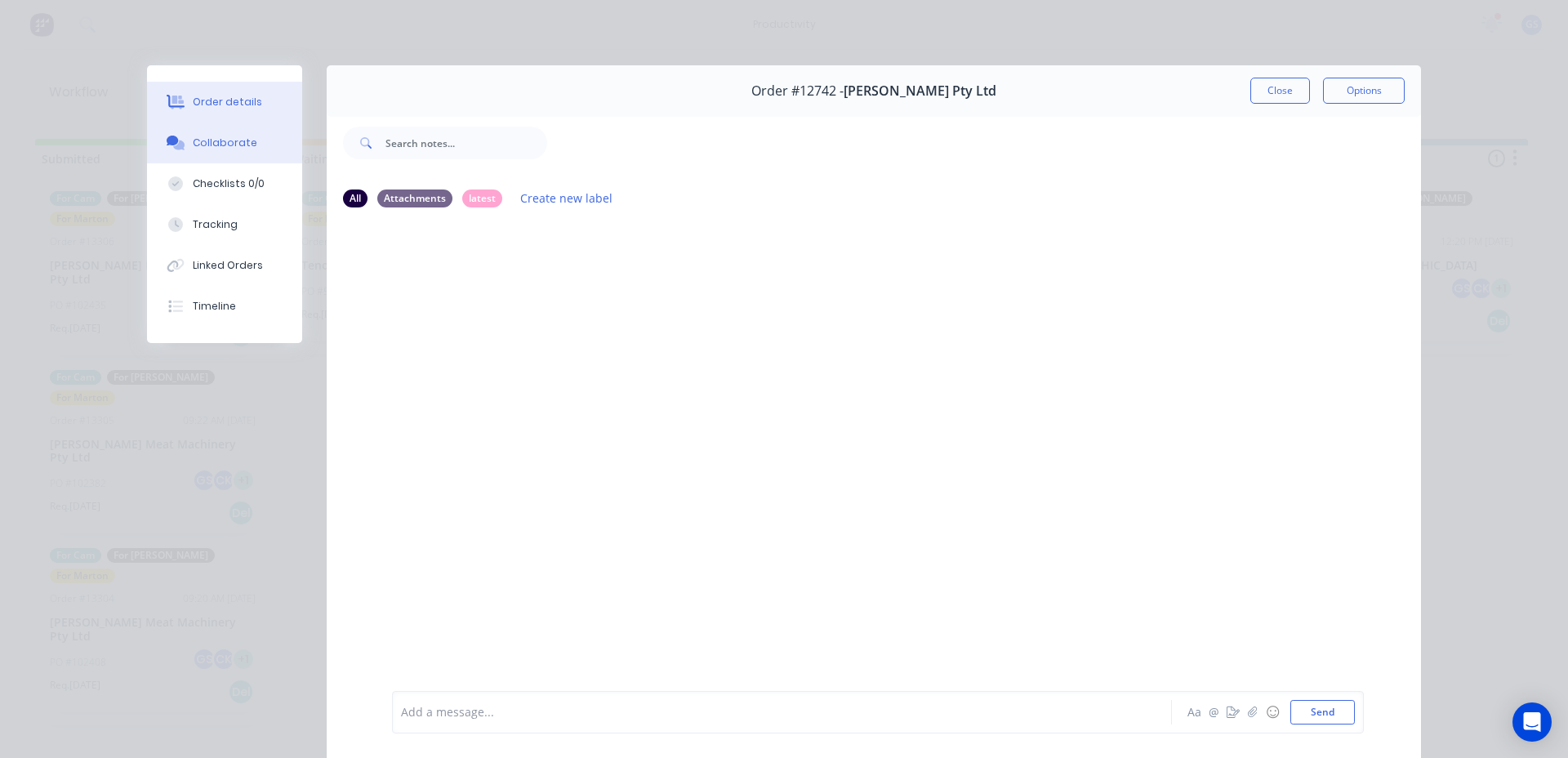
click at [268, 99] on button "Order details" at bounding box center [224, 102] width 155 height 41
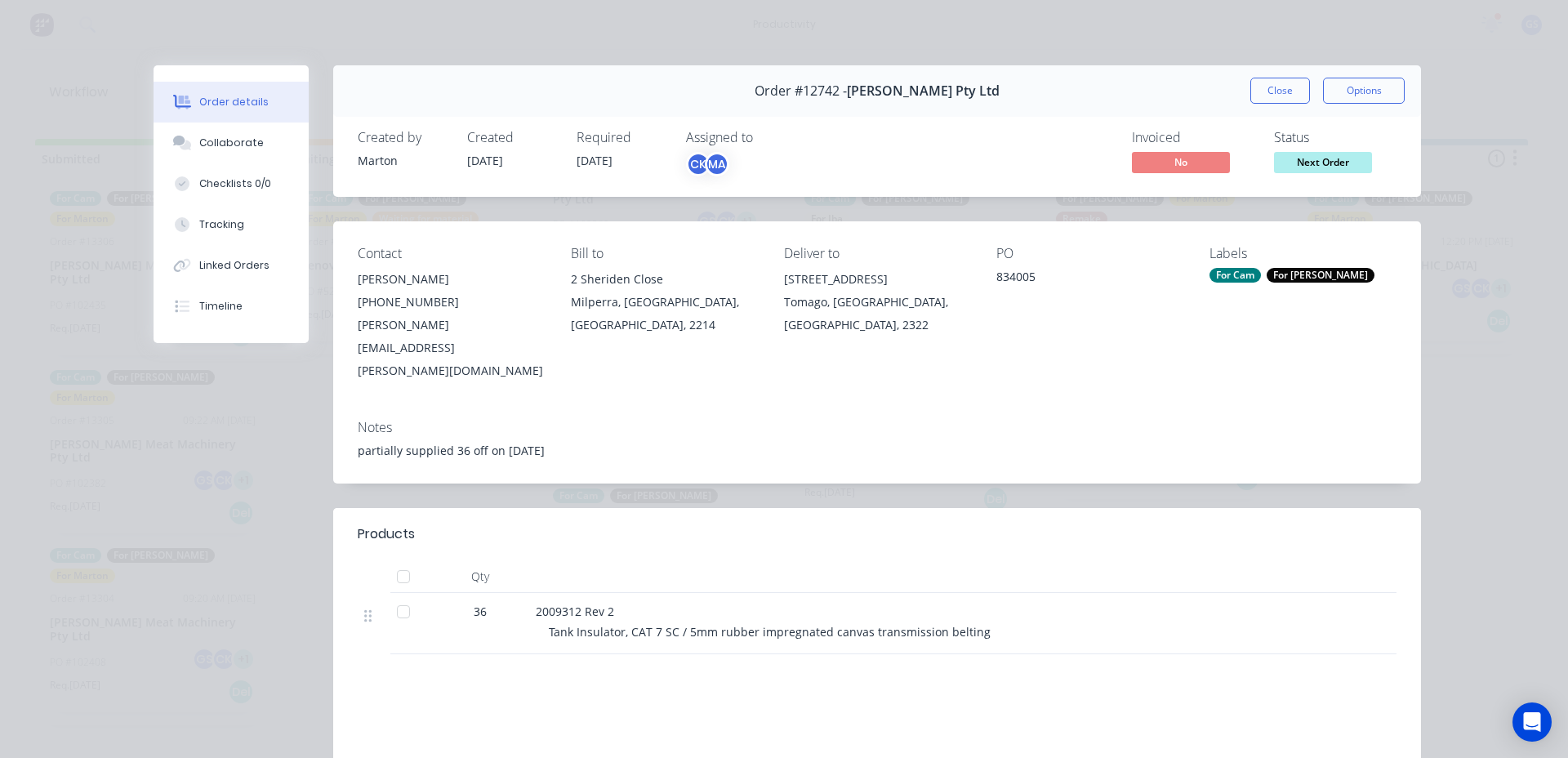
click at [1253, 85] on button "Close" at bounding box center [1280, 90] width 59 height 26
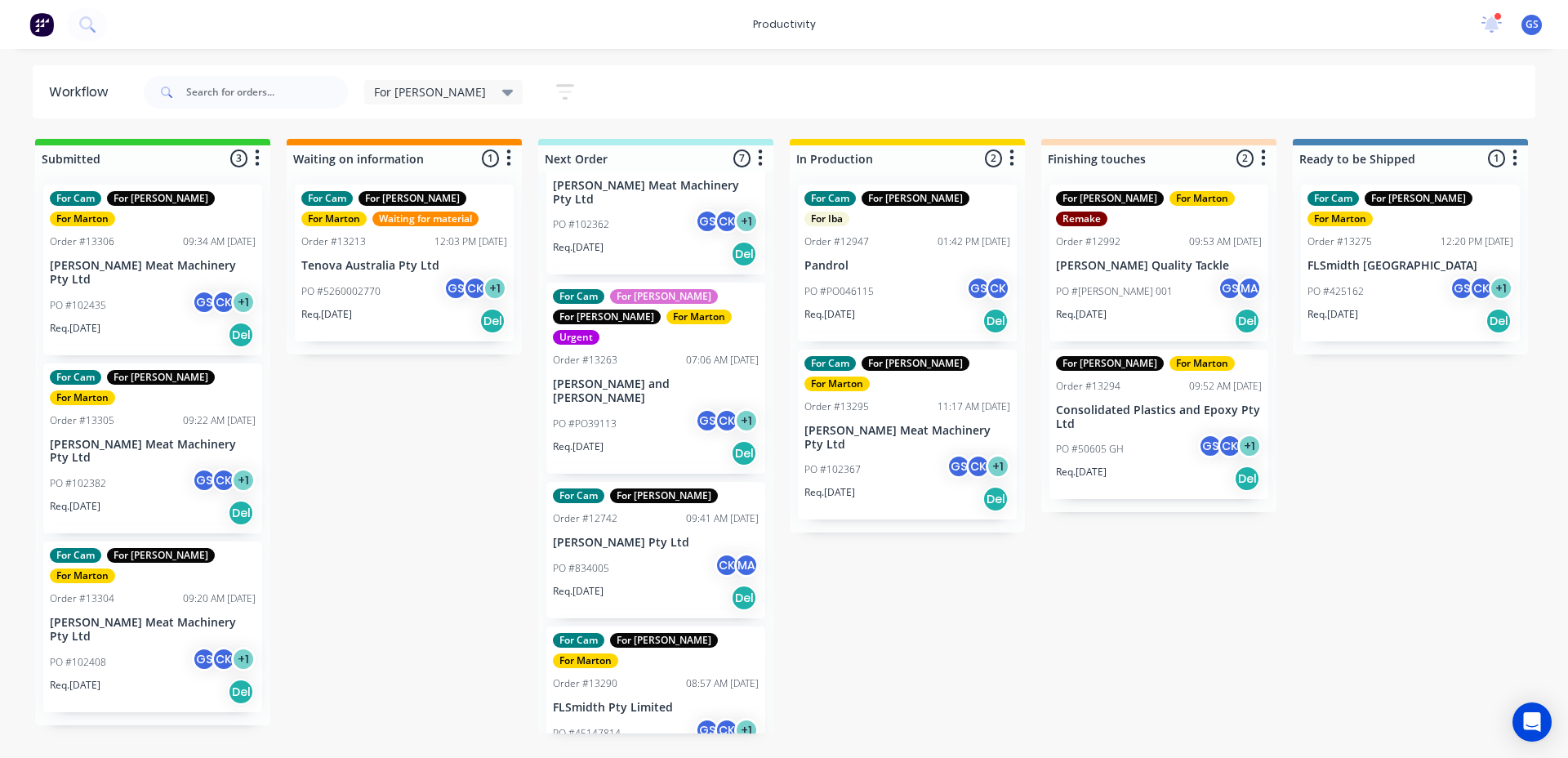
click at [940, 89] on div "For Gary Save new view None edit For Gary (Default) edit For Cam edit Marton ed…" at bounding box center [838, 92] width 1395 height 49
